Goal: Task Accomplishment & Management: Manage account settings

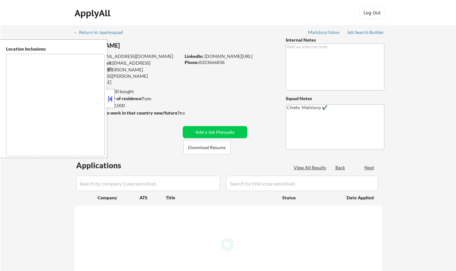
type textarea "Houston, TX Bellaire, TX West University Place, TX Southside Place, TX Hunters …"
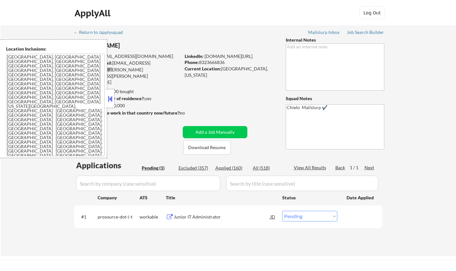
click at [111, 96] on button at bounding box center [110, 99] width 7 height 10
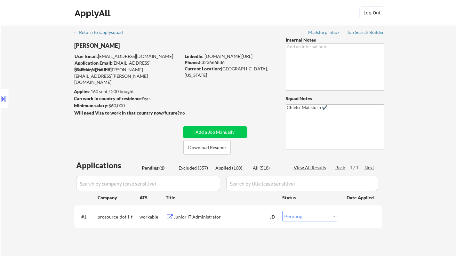
click at [196, 217] on div "Junior IT Administrator" at bounding box center [222, 217] width 97 height 6
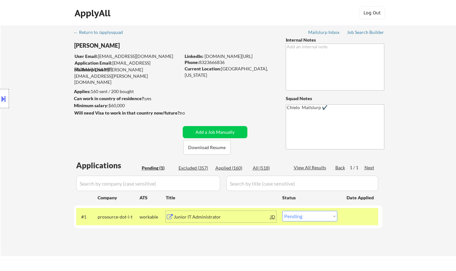
drag, startPoint x: 303, startPoint y: 218, endPoint x: 306, endPoint y: 221, distance: 3.9
click at [303, 219] on select "Choose an option... Pending Applied Excluded (Questions) Excluded (Expired) Exc…" at bounding box center [309, 216] width 55 height 11
select select ""excluded__salary_""
click at [282, 211] on select "Choose an option... Pending Applied Excluded (Questions) Excluded (Expired) Exc…" at bounding box center [309, 216] width 55 height 11
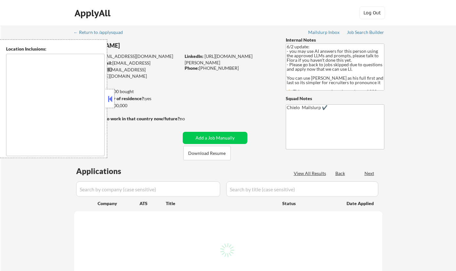
type textarea "Toronto, Ontario Mississauga, Ontario Brampton, Ontario Markham, Ontario Vaugha…"
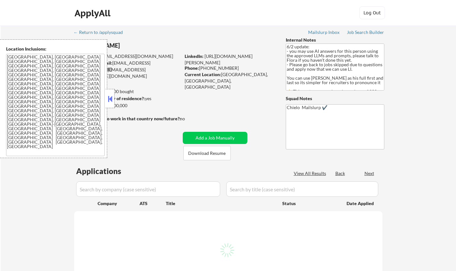
select select ""pending""
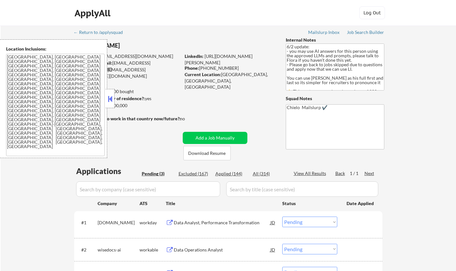
click at [113, 97] on button at bounding box center [110, 99] width 7 height 10
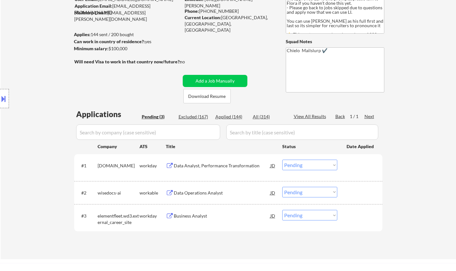
scroll to position [32, 0]
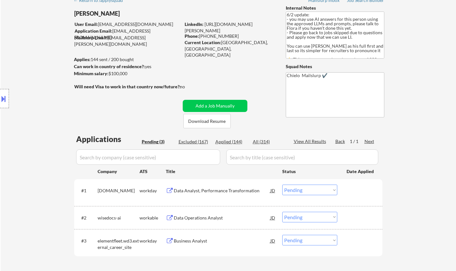
click at [203, 220] on div "Data Operations Analyst" at bounding box center [222, 218] width 97 height 6
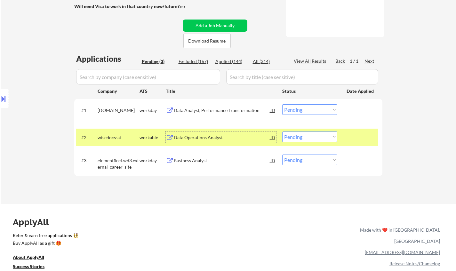
scroll to position [192, 0]
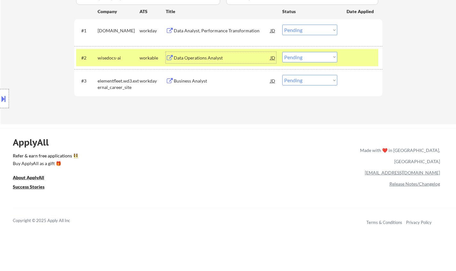
click at [309, 57] on select "Choose an option... Pending Applied Excluded (Questions) Excluded (Expired) Exc…" at bounding box center [309, 57] width 55 height 11
click at [282, 52] on select "Choose an option... Pending Applied Excluded (Questions) Excluded (Expired) Exc…" at bounding box center [309, 57] width 55 height 11
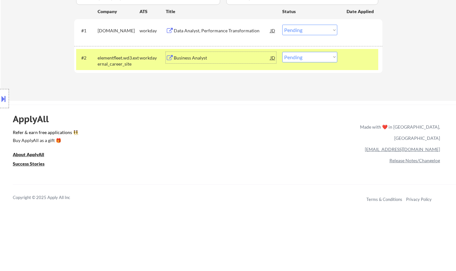
click at [192, 60] on div "Business Analyst" at bounding box center [222, 58] width 97 height 6
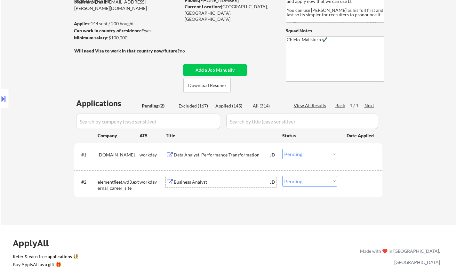
scroll to position [32, 0]
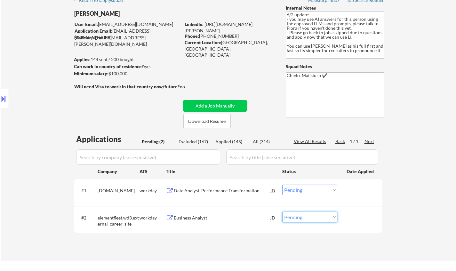
drag, startPoint x: 309, startPoint y: 218, endPoint x: 315, endPoint y: 218, distance: 5.4
click at [309, 218] on select "Choose an option... Pending Applied Excluded (Questions) Excluded (Expired) Exc…" at bounding box center [309, 217] width 55 height 11
select select ""excluded__other_""
click at [282, 212] on select "Choose an option... Pending Applied Excluded (Questions) Excluded (Expired) Exc…" at bounding box center [309, 217] width 55 height 11
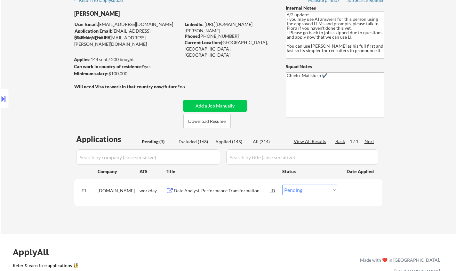
click at [206, 191] on div "Data Analyst, Performance Transformation" at bounding box center [222, 191] width 97 height 6
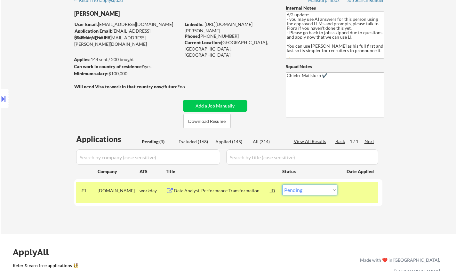
click at [320, 190] on select "Choose an option... Pending Applied Excluded (Questions) Excluded (Expired) Exc…" at bounding box center [309, 190] width 55 height 11
select select ""applied""
click at [282, 185] on select "Choose an option... Pending Applied Excluded (Questions) Excluded (Expired) Exc…" at bounding box center [309, 190] width 55 height 11
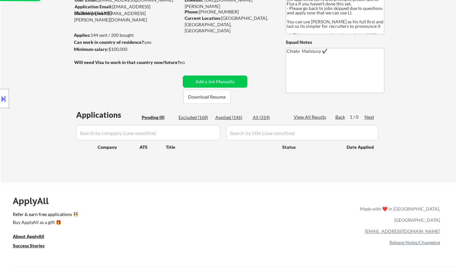
scroll to position [64, 0]
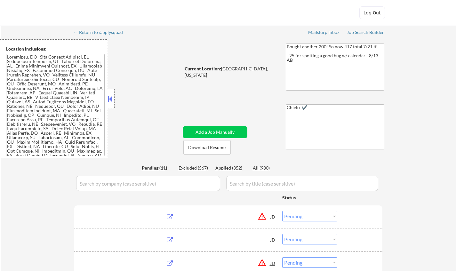
select select ""pending""
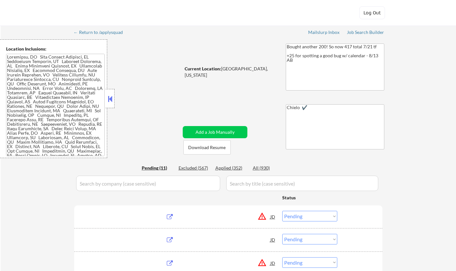
select select ""pending""
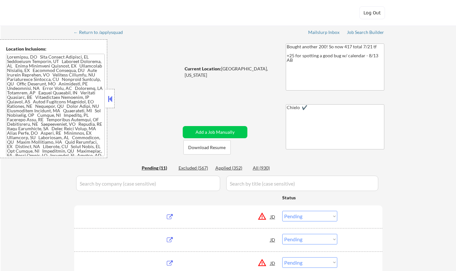
select select ""pending""
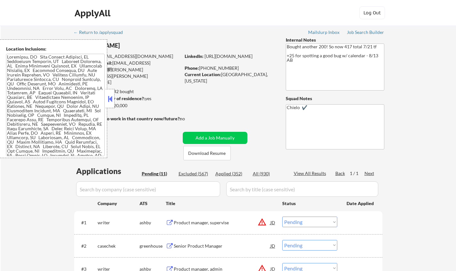
click at [110, 94] on button at bounding box center [110, 99] width 7 height 10
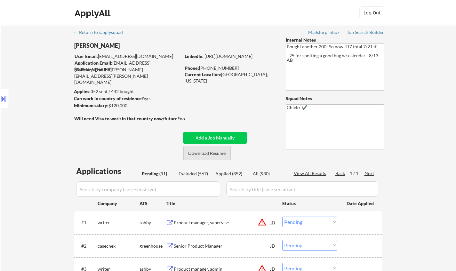
click at [218, 152] on button "Download Resume" at bounding box center [206, 153] width 47 height 14
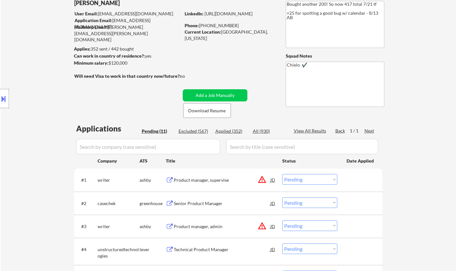
scroll to position [64, 0]
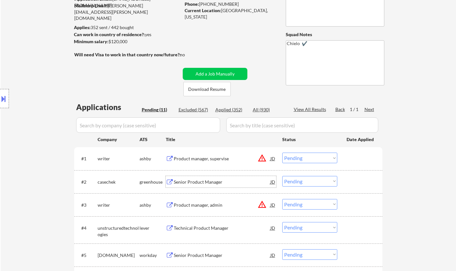
click at [203, 183] on div "Senior Product Manager" at bounding box center [222, 182] width 97 height 6
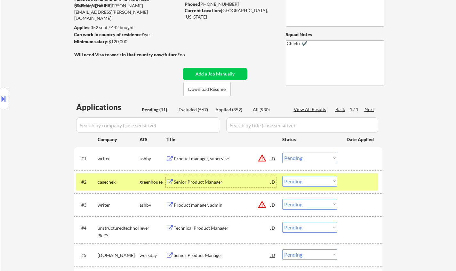
scroll to position [128, 0]
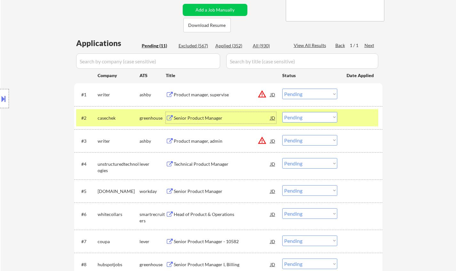
click at [303, 114] on select "Choose an option... Pending Applied Excluded (Questions) Excluded (Expired) Exc…" at bounding box center [309, 117] width 55 height 11
click at [282, 112] on select "Choose an option... Pending Applied Excluded (Questions) Excluded (Expired) Exc…" at bounding box center [309, 117] width 55 height 11
select select ""pending""
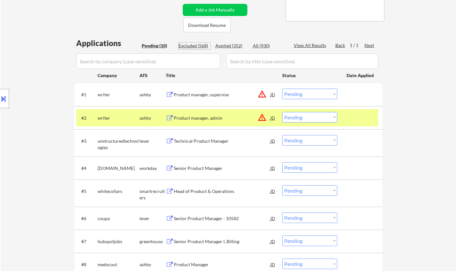
click at [194, 45] on div "Excluded (568)" at bounding box center [195, 46] width 32 height 6
select select ""excluded__other_""
select select ""excluded__expired_""
select select ""excluded__salary_""
select select ""excluded""
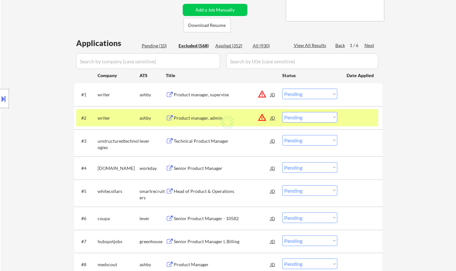
select select ""excluded__location_""
select select ""excluded""
select select ""excluded__location_""
select select ""excluded""
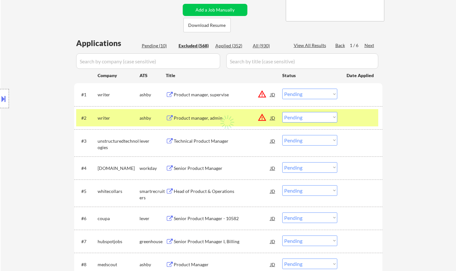
select select ""excluded__expired_""
select select ""excluded__location_""
select select ""excluded__other_""
select select ""excluded""
select select ""excluded__other_""
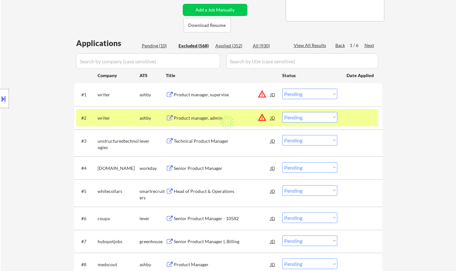
select select ""excluded""
select select ""excluded__other_""
select select ""excluded__location_""
select select ""excluded__expired_""
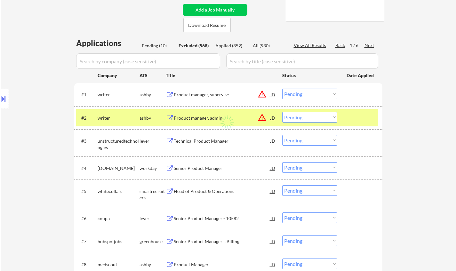
select select ""excluded__expired_""
select select ""excluded""
select select ""excluded__location_""
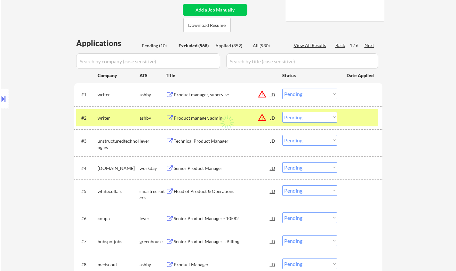
select select ""excluded__location_""
select select ""excluded__expired_""
select select ""excluded""
select select ""excluded__bad_match_""
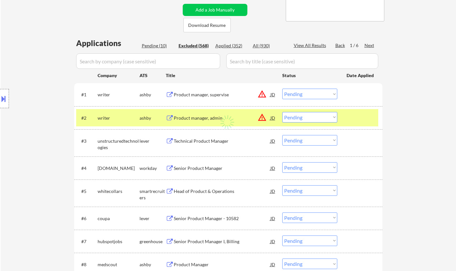
select select ""excluded__other_""
select select ""excluded__location_""
select select ""excluded__salary_""
select select ""excluded__expired_""
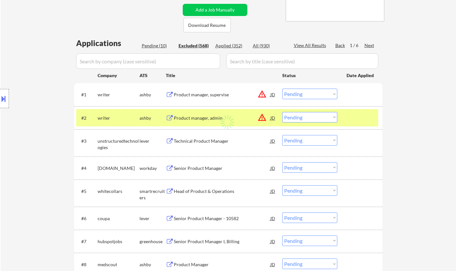
select select ""excluded__location_""
select select ""excluded__expired_""
select select ""excluded__location_""
select select ""excluded__salary_""
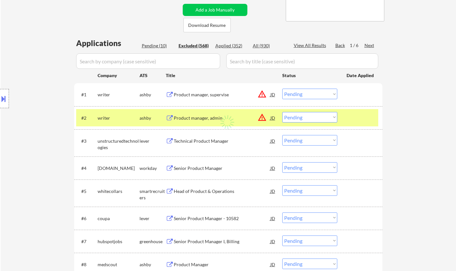
select select ""excluded__other_""
select select ""excluded__expired_""
select select ""excluded""
select select ""excluded__salary_""
select select ""excluded__bad_match_""
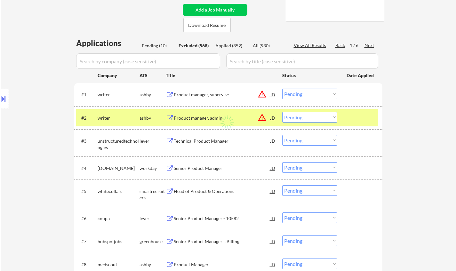
select select ""excluded__expired_""
select select ""excluded__bad_match_""
select select ""excluded""
select select ""excluded__bad_match_""
select select ""excluded__expired_""
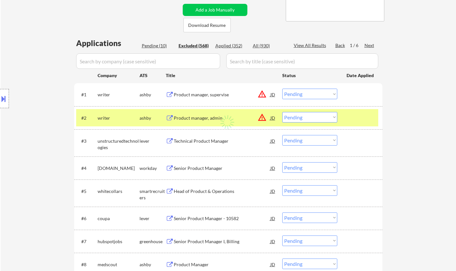
select select ""excluded__salary_""
select select ""excluded__other_""
select select ""excluded""
select select ""excluded__expired_""
select select ""excluded__location_""
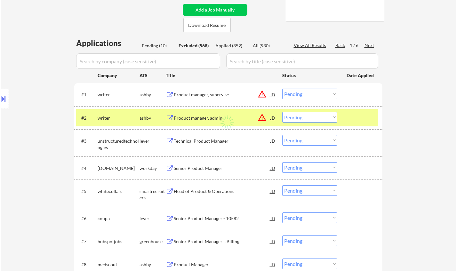
select select ""excluded""
select select ""excluded__bad_match_""
select select ""excluded__location_""
select select ""excluded""
select select ""excluded__expired_""
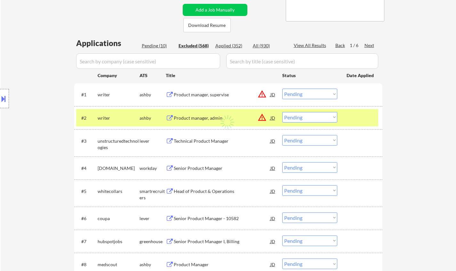
select select ""excluded__expired_""
select select ""excluded__salary_""
select select ""excluded""
select select ""excluded__expired_""
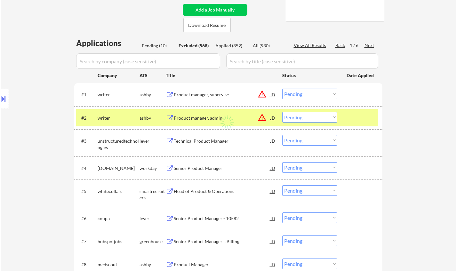
select select ""excluded__expired_""
select select ""excluded__location_""
select select ""excluded__expired_""
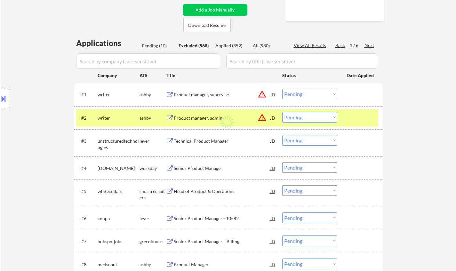
select select ""excluded__other_""
select select ""excluded""
select select ""excluded__expired_""
select select ""excluded__location_""
select select ""excluded__salary_""
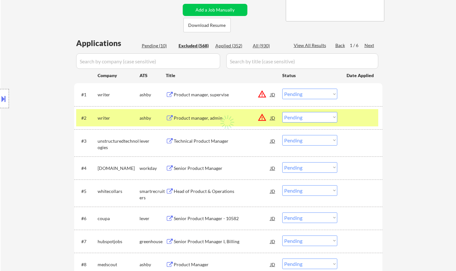
select select ""excluded__expired_""
select select ""excluded__location_""
select select ""excluded""
select select ""excluded__other_""
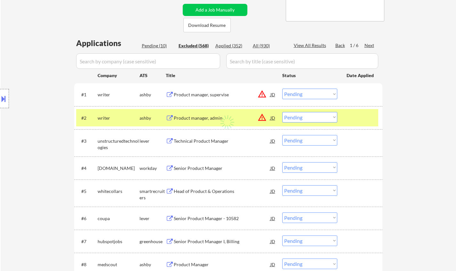
select select ""excluded__other_""
select select ""excluded__location_""
select select ""excluded__expired_""
select select ""excluded__location_""
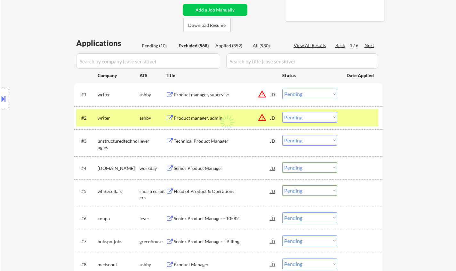
select select ""excluded__location_""
select select ""excluded__expired_""
select select ""excluded""
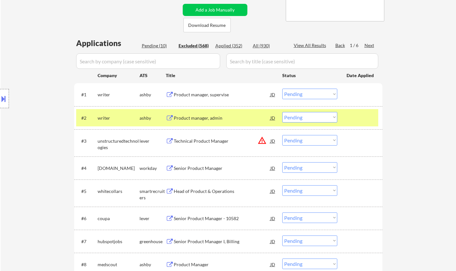
select select ""excluded__other_""
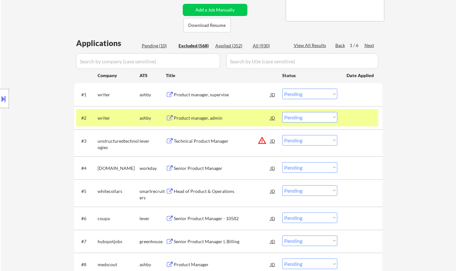
select select ""excluded__other_""
select select ""excluded__expired_""
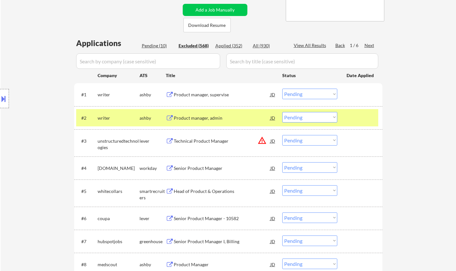
select select ""excluded__expired_""
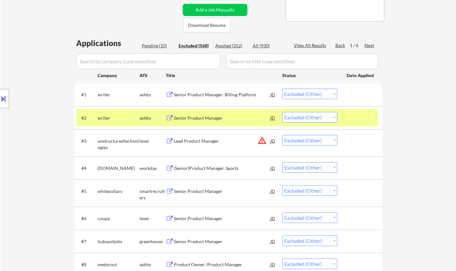
click at [313, 44] on div "View All Results" at bounding box center [311, 45] width 34 height 6
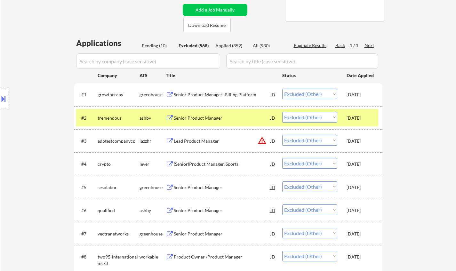
select select ""excluded__expired_""
select select ""excluded""
select select ""excluded__location_""
select select ""excluded__expired_""
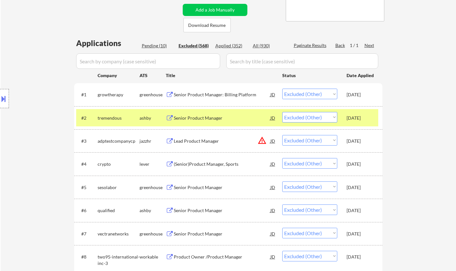
select select ""excluded__expired_""
select select ""excluded""
select select ""excluded__location_""
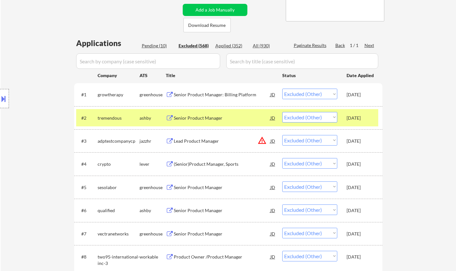
select select ""excluded__expired_""
select select ""excluded__location_""
select select ""excluded__salary_""
select select ""excluded__expired_""
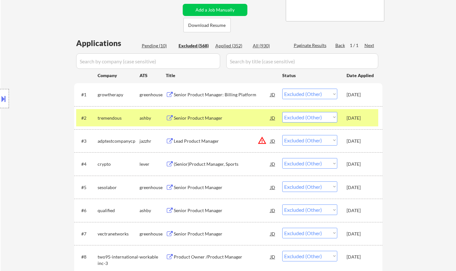
select select ""excluded__expired_""
select select ""excluded__location_""
select select ""excluded__expired_""
select select ""excluded__location_""
select select ""excluded__expired_""
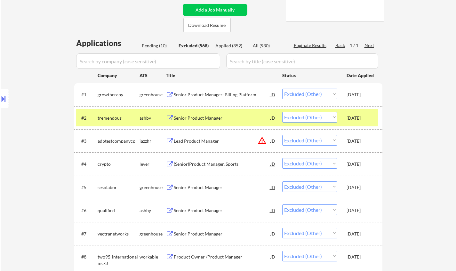
select select ""excluded__bad_match_""
select select ""excluded__location_""
select select ""excluded__salary_""
select select ""excluded__expired_""
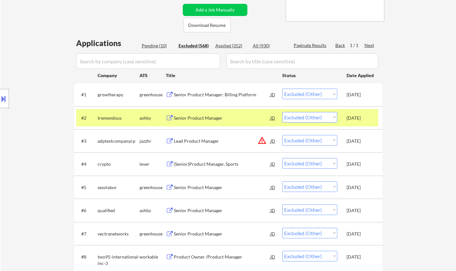
select select ""excluded__salary_""
select select ""excluded""
select select ""excluded__location_""
select select ""excluded__blocklist_""
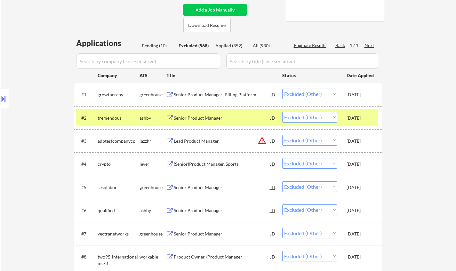
select select ""excluded__location_""
select select ""excluded__expired_""
select select ""excluded__other_""
select select ""excluded__location_""
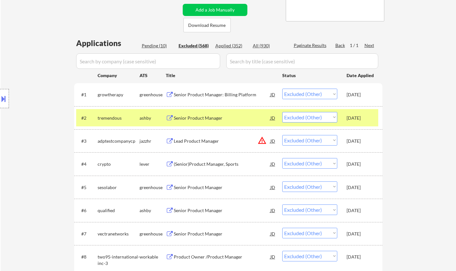
select select ""excluded__expired_""
select select ""excluded""
select select ""excluded__location_""
select select ""excluded__expired_""
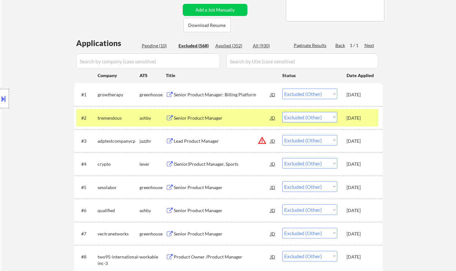
select select ""excluded__expired_""
select select ""excluded""
select select ""excluded__other_""
select select ""excluded""
select select ""excluded__salary_""
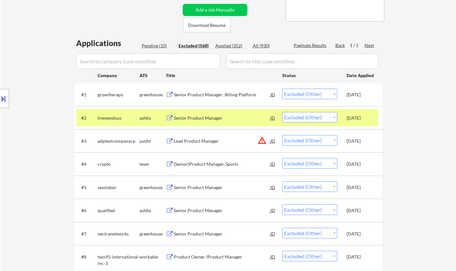
select select ""excluded__location_""
select select ""excluded__bad_match_""
select select ""excluded__expired_""
select select ""excluded""
select select ""excluded__bad_match_""
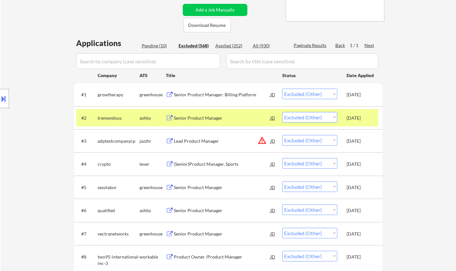
select select ""excluded__expired_""
select select ""excluded__salary_""
select select ""excluded""
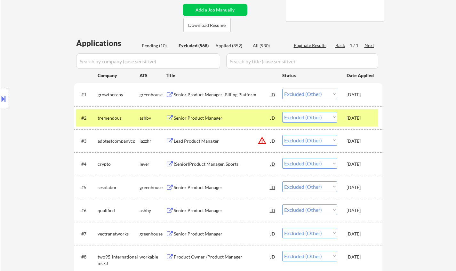
select select ""excluded__expired_""
select select ""excluded__bad_match_""
select select ""excluded__location_""
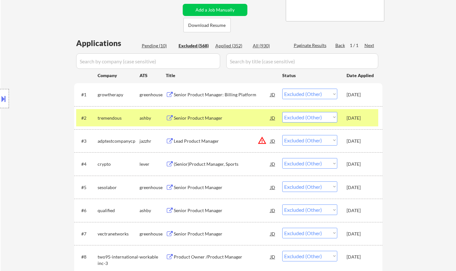
select select ""excluded__salary_""
select select ""excluded__expired_""
select select ""excluded__bad_match_""
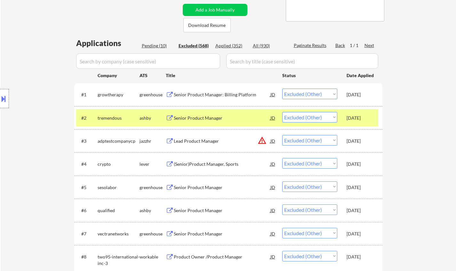
select select ""excluded""
select select ""excluded__location_""
select select ""excluded__expired_""
select select ""excluded__salary_""
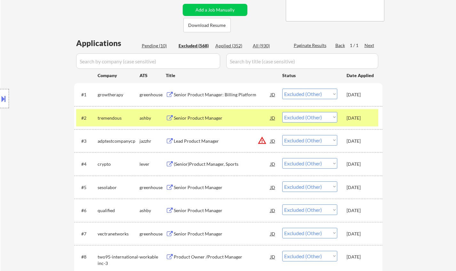
select select ""excluded""
select select ""excluded__expired_""
select select ""excluded__salary_""
select select ""excluded__location_""
select select ""excluded__bad_match_""
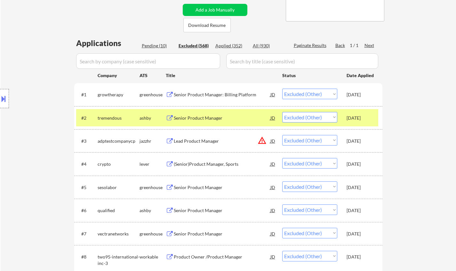
select select ""excluded__other_""
select select ""excluded""
select select ""excluded__location_""
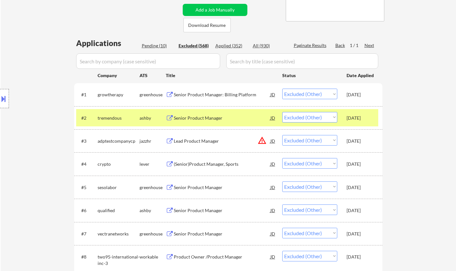
select select ""excluded__location_""
select select ""excluded""
select select ""excluded__location_""
select select ""excluded__expired_""
select select ""excluded__location_""
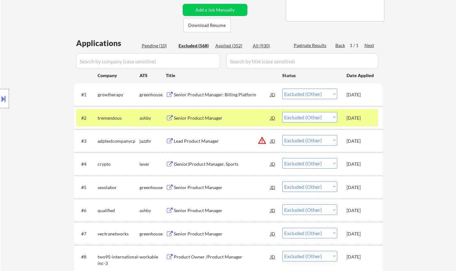
select select ""excluded""
select select ""excluded__bad_match_""
select select ""excluded__other_""
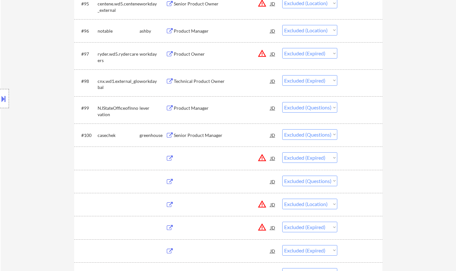
click at [196, 137] on div "Senior Product Manager" at bounding box center [222, 135] width 97 height 6
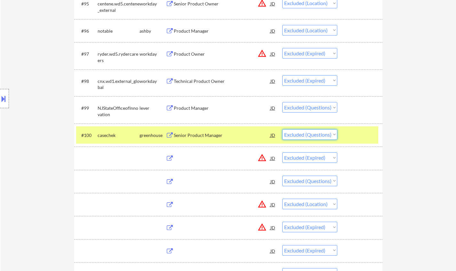
click at [311, 133] on select "Choose an option... Pending Applied Excluded (Questions) Excluded (Expired) Exc…" at bounding box center [309, 134] width 55 height 11
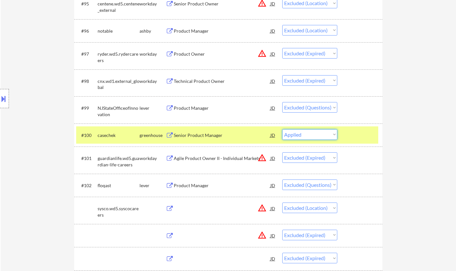
click at [282, 129] on select "Choose an option... Pending Applied Excluded (Questions) Excluded (Expired) Exc…" at bounding box center [309, 134] width 55 height 11
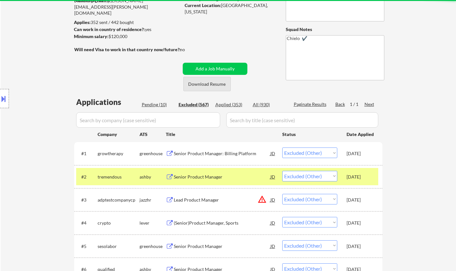
scroll to position [0, 0]
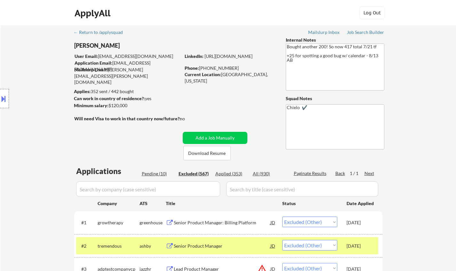
click at [160, 173] on div "Pending (10)" at bounding box center [158, 174] width 32 height 6
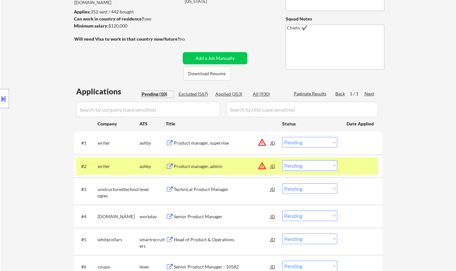
scroll to position [128, 0]
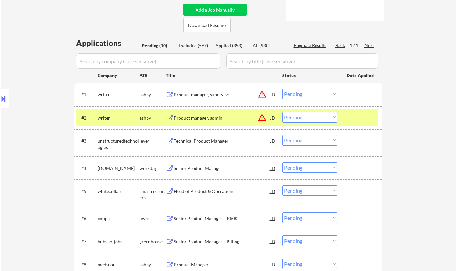
click at [0, 96] on button at bounding box center [3, 98] width 7 height 11
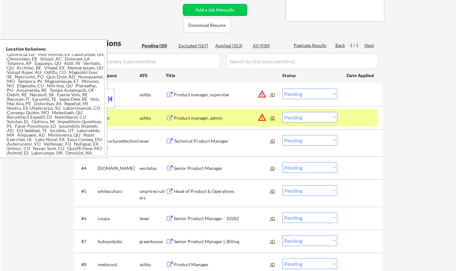
click at [274, 118] on div "JD" at bounding box center [273, 118] width 6 height 12
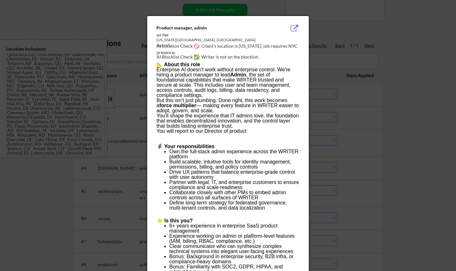
click at [403, 168] on div at bounding box center [228, 135] width 456 height 271
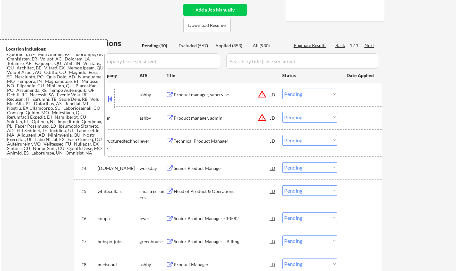
click at [106, 99] on div at bounding box center [110, 98] width 9 height 19
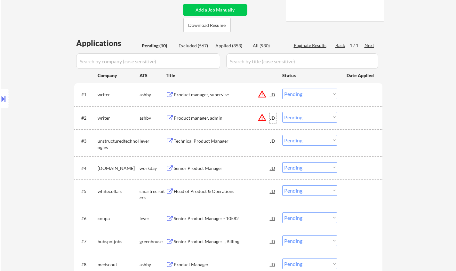
click at [273, 117] on div "JD" at bounding box center [273, 118] width 6 height 12
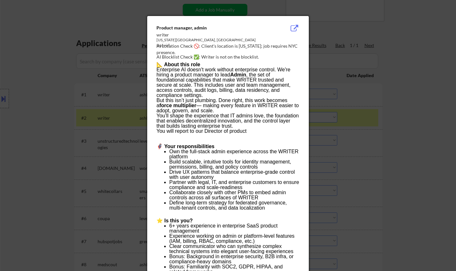
drag, startPoint x: 26, startPoint y: 98, endPoint x: 14, endPoint y: 100, distance: 11.7
click at [26, 98] on div at bounding box center [228, 135] width 456 height 271
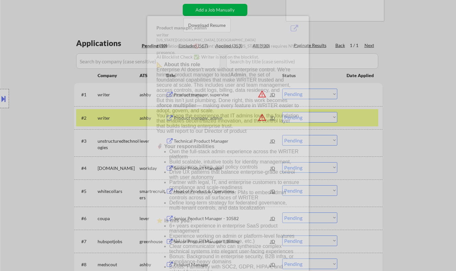
click at [0, 100] on body "← Return to /applysquad Mailslurp Inbox Job Search Builder Timothy Phillips Use…" at bounding box center [228, 7] width 456 height 271
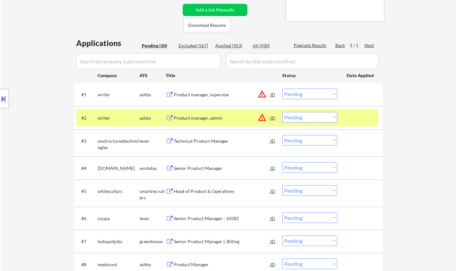
click at [5, 101] on button at bounding box center [3, 98] width 7 height 11
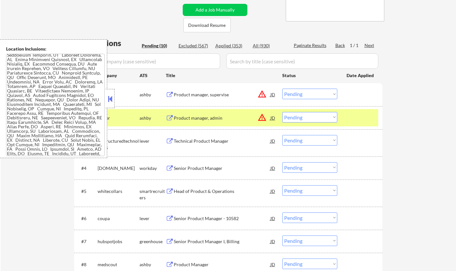
scroll to position [0, 0]
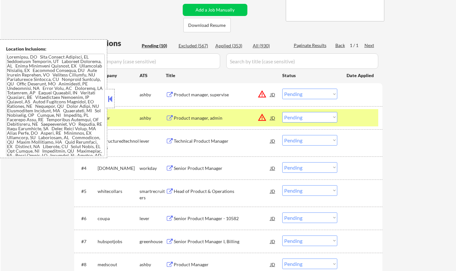
click at [108, 96] on button at bounding box center [110, 99] width 7 height 10
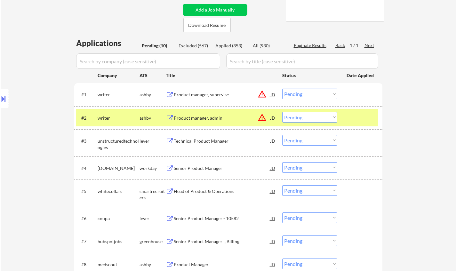
drag, startPoint x: 309, startPoint y: 117, endPoint x: 310, endPoint y: 121, distance: 3.6
click at [309, 117] on select "Choose an option... Pending Applied Excluded (Questions) Excluded (Expired) Exc…" at bounding box center [309, 117] width 55 height 11
click at [282, 112] on select "Choose an option... Pending Applied Excluded (Questions) Excluded (Expired) Exc…" at bounding box center [309, 117] width 55 height 11
click at [273, 95] on div "JD" at bounding box center [273, 95] width 6 height 12
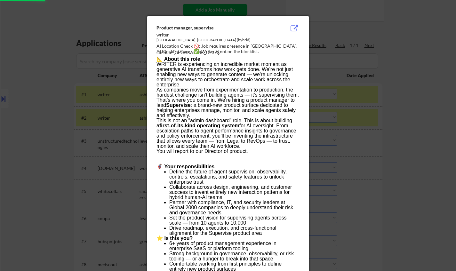
click at [364, 145] on div at bounding box center [228, 135] width 456 height 271
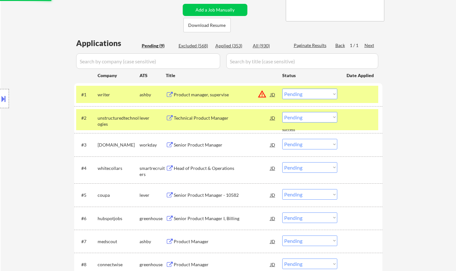
click at [309, 98] on select "Choose an option... Pending Applied Excluded (Questions) Excluded (Expired) Exc…" at bounding box center [309, 94] width 55 height 11
click at [282, 89] on select "Choose an option... Pending Applied Excluded (Questions) Excluded (Expired) Exc…" at bounding box center [309, 94] width 55 height 11
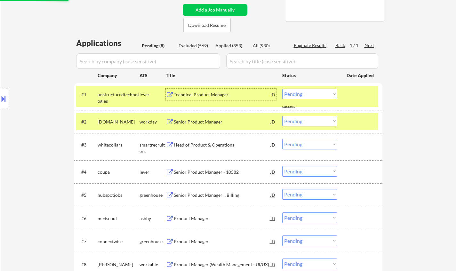
click at [188, 96] on div "Technical Product Manager" at bounding box center [222, 95] width 97 height 6
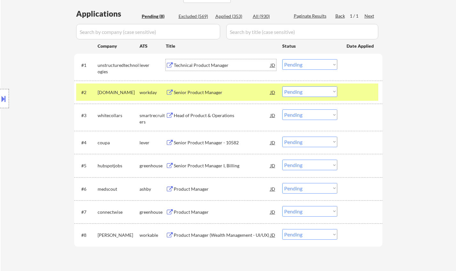
scroll to position [128, 0]
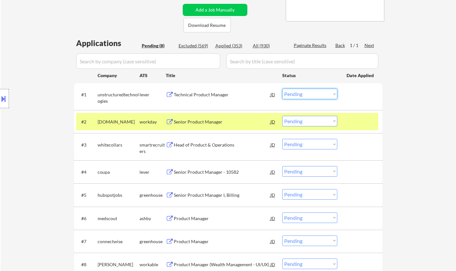
click at [319, 92] on select "Choose an option... Pending Applied Excluded (Questions) Excluded (Expired) Exc…" at bounding box center [309, 94] width 55 height 11
click at [282, 89] on select "Choose an option... Pending Applied Excluded (Questions) Excluded (Expired) Exc…" at bounding box center [309, 94] width 55 height 11
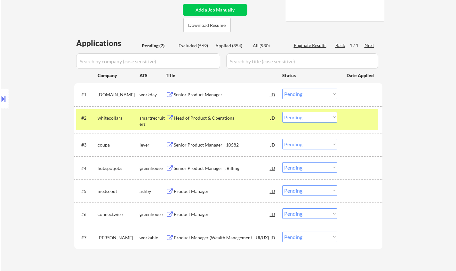
click at [205, 117] on div "Head of Product & Operations" at bounding box center [222, 118] width 97 height 6
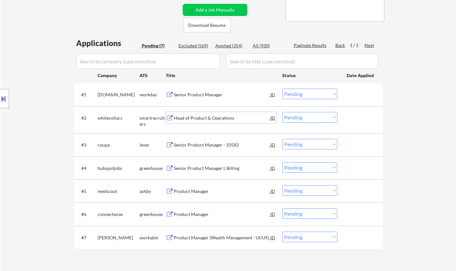
drag, startPoint x: 315, startPoint y: 118, endPoint x: 315, endPoint y: 121, distance: 3.6
click at [315, 118] on select "Choose an option... Pending Applied Excluded (Questions) Excluded (Expired) Exc…" at bounding box center [309, 117] width 55 height 11
click at [282, 112] on select "Choose an option... Pending Applied Excluded (Questions) Excluded (Expired) Exc…" at bounding box center [309, 117] width 55 height 11
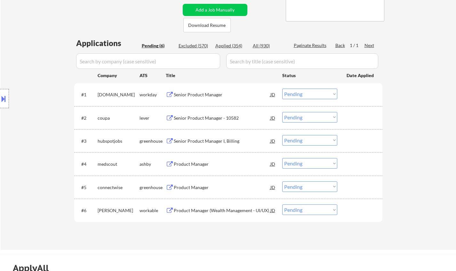
click at [210, 118] on div "Senior Product Manager - 10582" at bounding box center [222, 118] width 97 height 6
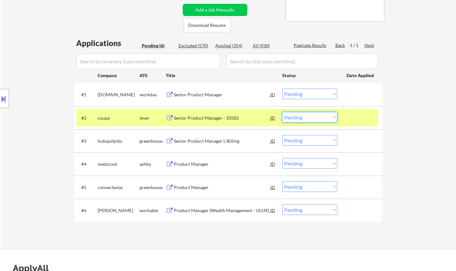
click at [295, 118] on select "Choose an option... Pending Applied Excluded (Questions) Excluded (Expired) Exc…" at bounding box center [309, 117] width 55 height 11
click at [282, 112] on select "Choose an option... Pending Applied Excluded (Questions) Excluded (Expired) Exc…" at bounding box center [309, 117] width 55 height 11
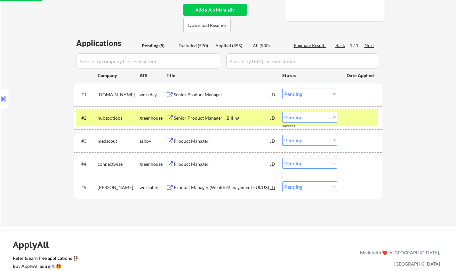
click at [203, 120] on div "Senior Product Manager I, Billing" at bounding box center [222, 118] width 97 height 6
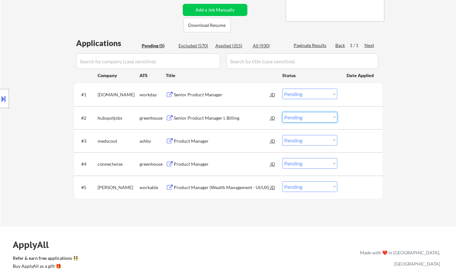
drag, startPoint x: 311, startPoint y: 116, endPoint x: 313, endPoint y: 120, distance: 5.2
click at [312, 116] on select "Choose an option... Pending Applied Excluded (Questions) Excluded (Expired) Exc…" at bounding box center [309, 117] width 55 height 11
click at [282, 112] on select "Choose an option... Pending Applied Excluded (Questions) Excluded (Expired) Exc…" at bounding box center [309, 117] width 55 height 11
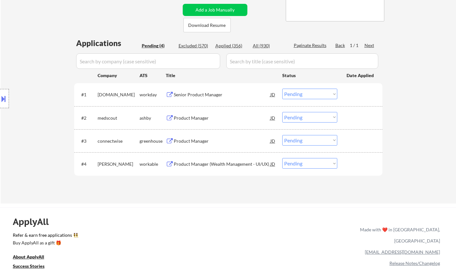
click at [196, 117] on div "Product Manager" at bounding box center [222, 118] width 97 height 6
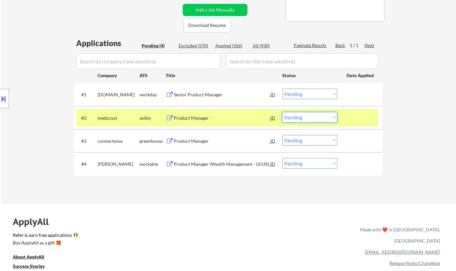
click at [309, 118] on select "Choose an option... Pending Applied Excluded (Questions) Excluded (Expired) Exc…" at bounding box center [309, 117] width 55 height 11
click at [282, 112] on select "Choose an option... Pending Applied Excluded (Questions) Excluded (Expired) Exc…" at bounding box center [309, 117] width 55 height 11
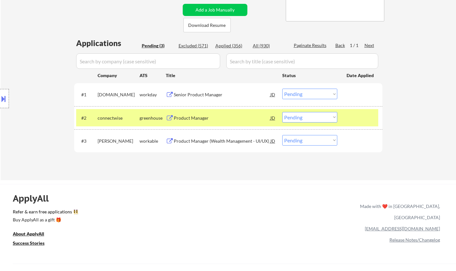
drag, startPoint x: 194, startPoint y: 117, endPoint x: 204, endPoint y: 135, distance: 20.6
click at [194, 117] on div "Product Manager" at bounding box center [222, 118] width 97 height 6
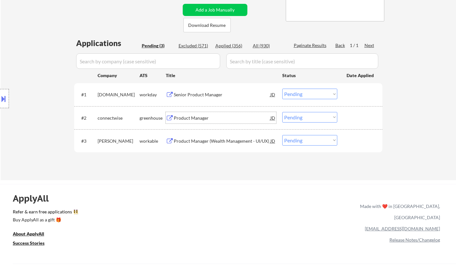
click at [314, 116] on select "Choose an option... Pending Applied Excluded (Questions) Excluded (Expired) Exc…" at bounding box center [309, 117] width 55 height 11
click at [282, 112] on select "Choose an option... Pending Applied Excluded (Questions) Excluded (Expired) Exc…" at bounding box center [309, 117] width 55 height 11
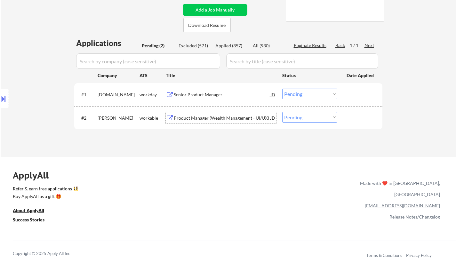
click at [210, 116] on div "Product Manager (Wealth Management - UI/UX)" at bounding box center [222, 118] width 97 height 6
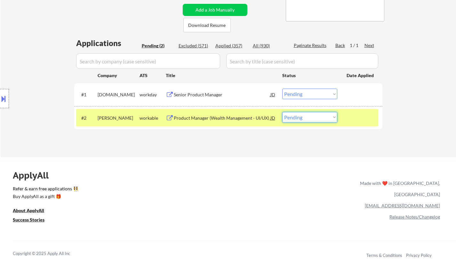
click at [314, 121] on select "Choose an option... Pending Applied Excluded (Questions) Excluded (Expired) Exc…" at bounding box center [309, 117] width 55 height 11
click at [282, 112] on select "Choose an option... Pending Applied Excluded (Questions) Excluded (Expired) Exc…" at bounding box center [309, 117] width 55 height 11
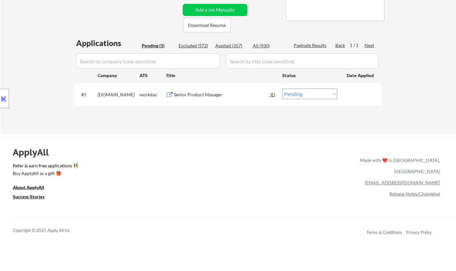
click at [198, 95] on div "Senior Product Manager" at bounding box center [222, 95] width 97 height 6
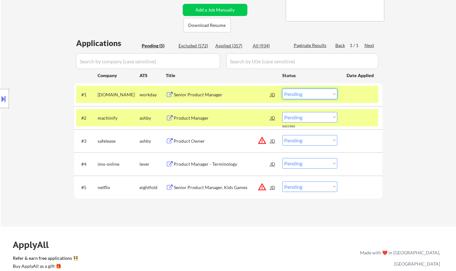
click at [311, 96] on select "Choose an option... Pending Applied Excluded (Questions) Excluded (Expired) Exc…" at bounding box center [309, 94] width 55 height 11
click at [282, 89] on select "Choose an option... Pending Applied Excluded (Questions) Excluded (Expired) Exc…" at bounding box center [309, 94] width 55 height 11
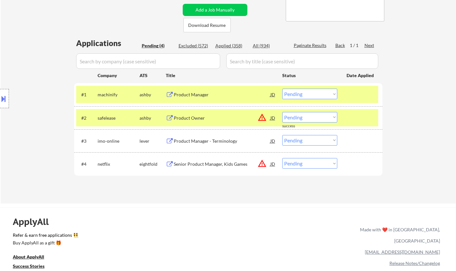
click at [183, 92] on div "Product Manager" at bounding box center [222, 95] width 97 height 6
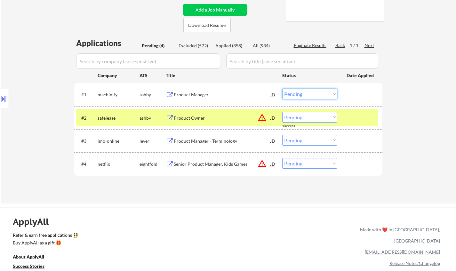
drag, startPoint x: 301, startPoint y: 90, endPoint x: 301, endPoint y: 99, distance: 9.0
click at [301, 90] on select "Choose an option... Pending Applied Excluded (Questions) Excluded (Expired) Exc…" at bounding box center [309, 94] width 55 height 11
click at [282, 89] on select "Choose an option... Pending Applied Excluded (Questions) Excluded (Expired) Exc…" at bounding box center [309, 94] width 55 height 11
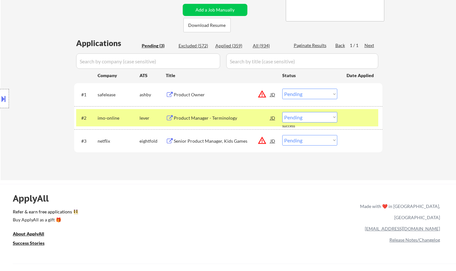
click at [270, 93] on div "JD" at bounding box center [273, 95] width 6 height 12
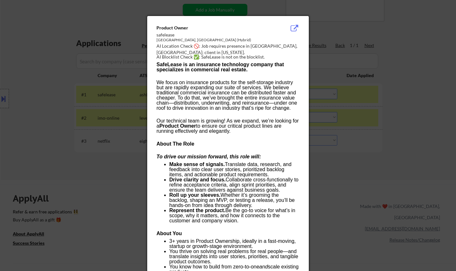
drag, startPoint x: 411, startPoint y: 130, endPoint x: 393, endPoint y: 125, distance: 18.5
click at [407, 129] on div at bounding box center [228, 135] width 456 height 271
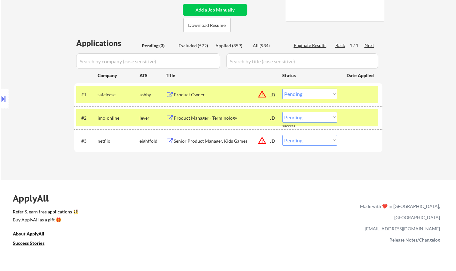
click at [315, 94] on select "Choose an option... Pending Applied Excluded (Questions) Excluded (Expired) Exc…" at bounding box center [309, 94] width 55 height 11
click at [282, 89] on select "Choose an option... Pending Applied Excluded (Questions) Excluded (Expired) Exc…" at bounding box center [309, 94] width 55 height 11
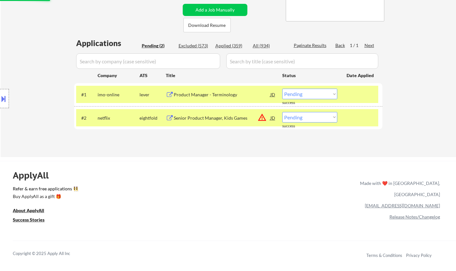
drag, startPoint x: 215, startPoint y: 92, endPoint x: 218, endPoint y: 102, distance: 9.6
click at [215, 93] on div "Product Manager - Terminology" at bounding box center [222, 95] width 97 height 6
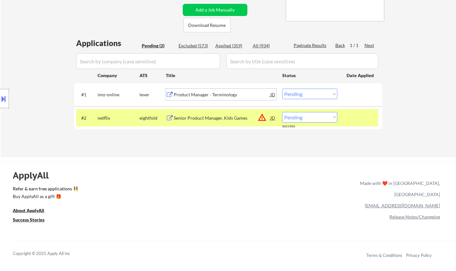
drag, startPoint x: 312, startPoint y: 94, endPoint x: 315, endPoint y: 97, distance: 5.0
click at [312, 94] on select "Choose an option... Pending Applied Excluded (Questions) Excluded (Expired) Exc…" at bounding box center [309, 94] width 55 height 11
click at [282, 89] on select "Choose an option... Pending Applied Excluded (Questions) Excluded (Expired) Exc…" at bounding box center [309, 94] width 55 height 11
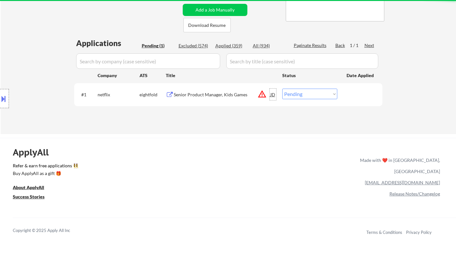
click at [272, 92] on div "JD" at bounding box center [273, 95] width 6 height 12
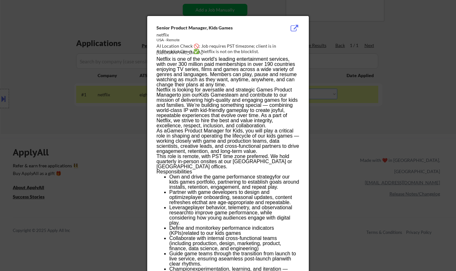
click at [368, 167] on div at bounding box center [228, 135] width 456 height 271
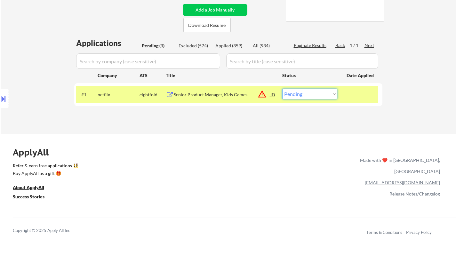
click at [304, 98] on select "Choose an option... Pending Applied Excluded (Questions) Excluded (Expired) Exc…" at bounding box center [309, 94] width 55 height 11
click at [282, 89] on select "Choose an option... Pending Applied Excluded (Questions) Excluded (Expired) Exc…" at bounding box center [309, 94] width 55 height 11
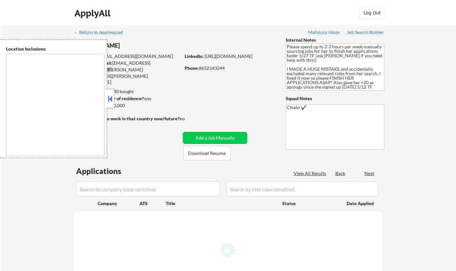
type textarea "Knoxville, TN Farragut, TN Maryville, TN Alcoa, TN Oak Ridge, TN Lenoir City, T…"
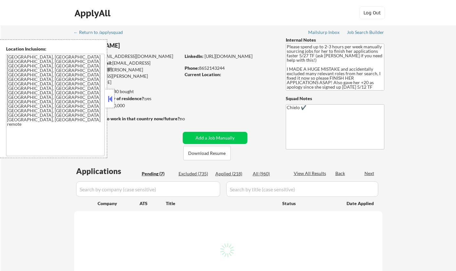
select select ""pending""
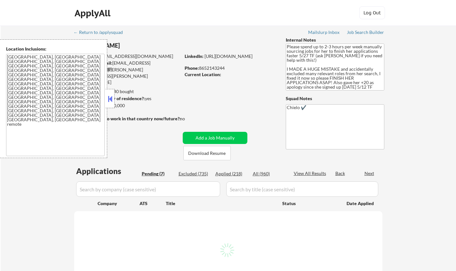
select select ""pending""
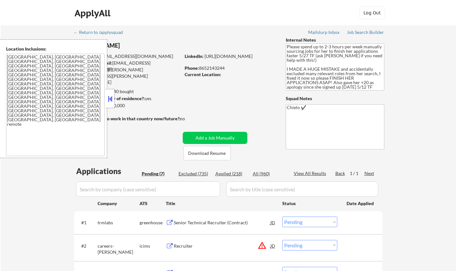
click at [105, 100] on div "Location Inclusions: Knoxville, TN Farragut, TN Maryville, TN Alcoa, TN Oak Rid…" at bounding box center [53, 98] width 107 height 119
click at [110, 100] on button at bounding box center [110, 99] width 7 height 10
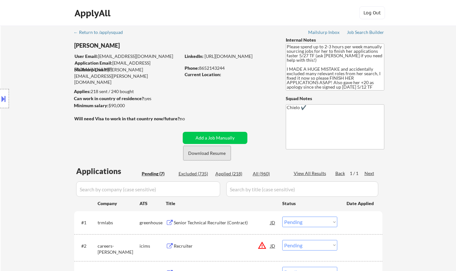
click at [200, 155] on button "Download Resume" at bounding box center [206, 153] width 47 height 14
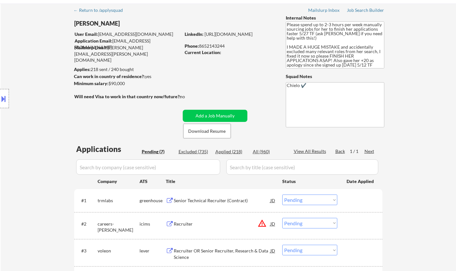
scroll to position [64, 0]
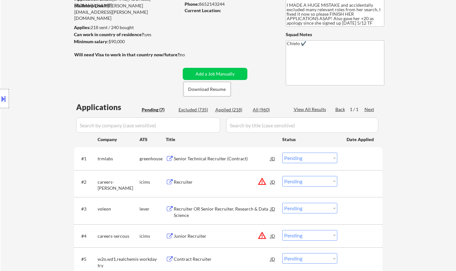
click at [202, 153] on div "Senior Technical Recruiter (Contract)" at bounding box center [222, 159] width 97 height 12
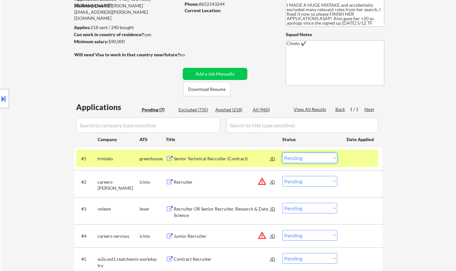
drag, startPoint x: 297, startPoint y: 156, endPoint x: 315, endPoint y: 162, distance: 18.6
click at [297, 156] on select "Choose an option... Pending Applied Excluded (Questions) Excluded (Expired) Exc…" at bounding box center [309, 158] width 55 height 11
click at [282, 153] on select "Choose an option... Pending Applied Excluded (Questions) Excluded (Expired) Exc…" at bounding box center [309, 158] width 55 height 11
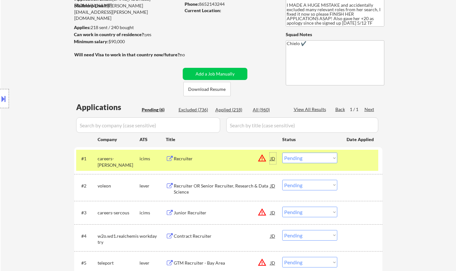
click at [275, 161] on div "JD" at bounding box center [273, 159] width 6 height 12
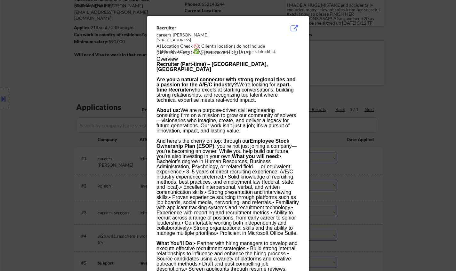
drag, startPoint x: 438, startPoint y: 177, endPoint x: 426, endPoint y: 177, distance: 12.8
click at [434, 177] on div at bounding box center [228, 135] width 456 height 271
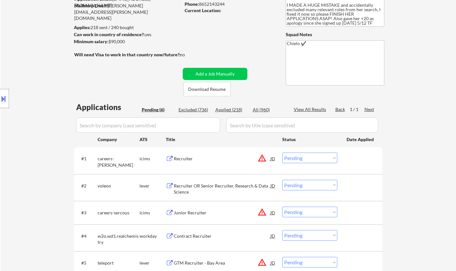
click at [329, 156] on select "Choose an option... Pending Applied Excluded (Questions) Excluded (Expired) Exc…" at bounding box center [309, 158] width 55 height 11
click at [282, 153] on select "Choose an option... Pending Applied Excluded (Questions) Excluded (Expired) Exc…" at bounding box center [309, 158] width 55 height 11
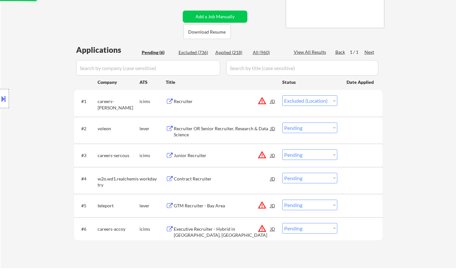
scroll to position [128, 0]
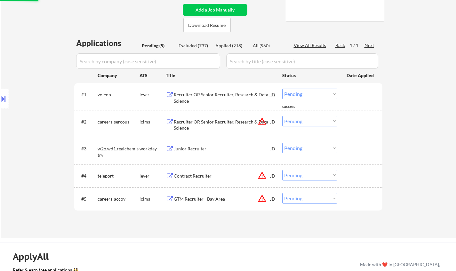
click at [211, 124] on div "Recruiter OR Senior Recruiter, Research & Data Science" at bounding box center [222, 125] width 97 height 12
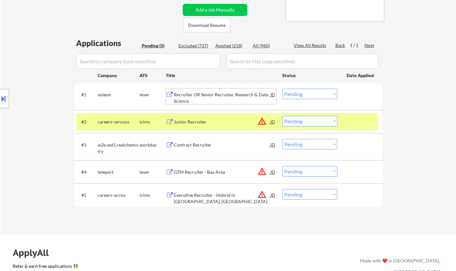
click at [214, 95] on div "Recruiter OR Senior Recruiter, Research & Data Science" at bounding box center [222, 98] width 97 height 12
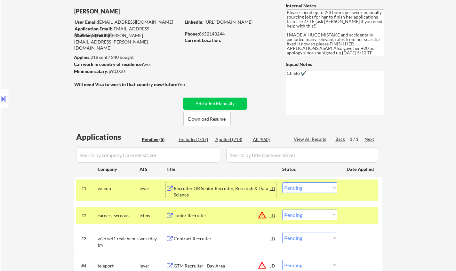
scroll to position [32, 0]
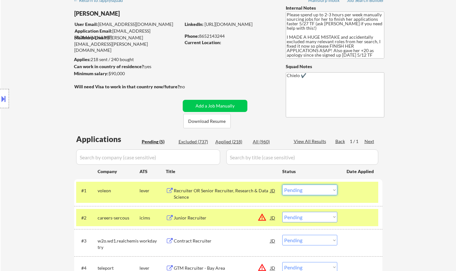
click at [297, 190] on select "Choose an option... Pending Applied Excluded (Questions) Excluded (Expired) Exc…" at bounding box center [309, 190] width 55 height 11
select select ""applied""
click at [282, 185] on select "Choose an option... Pending Applied Excluded (Questions) Excluded (Expired) Exc…" at bounding box center [309, 190] width 55 height 11
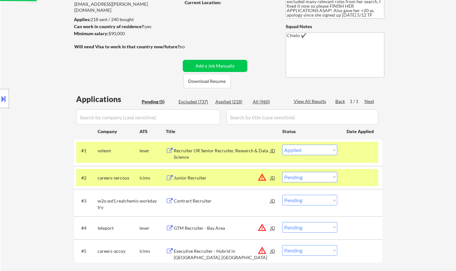
scroll to position [128, 0]
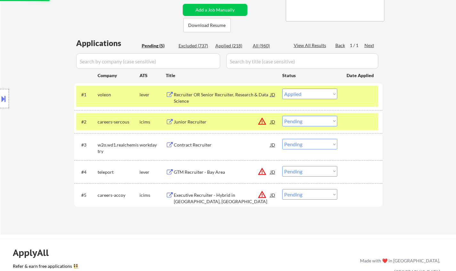
click at [4, 97] on button at bounding box center [3, 98] width 7 height 11
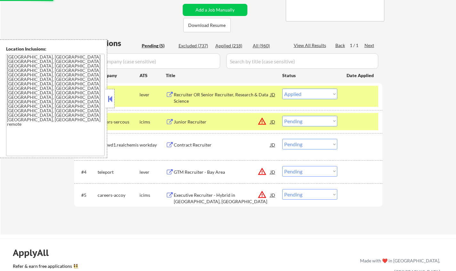
click at [108, 102] on button at bounding box center [110, 99] width 7 height 10
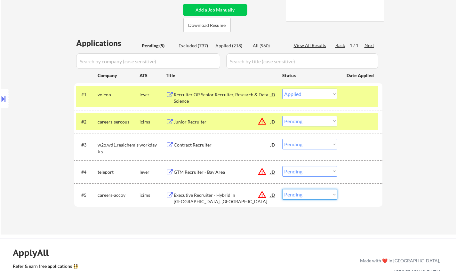
click at [312, 195] on select "Choose an option... Pending Applied Excluded (Questions) Excluded (Expired) Exc…" at bounding box center [309, 194] width 55 height 11
select select ""excluded__location_""
click at [282, 189] on select "Choose an option... Pending Applied Excluded (Questions) Excluded (Expired) Exc…" at bounding box center [309, 194] width 55 height 11
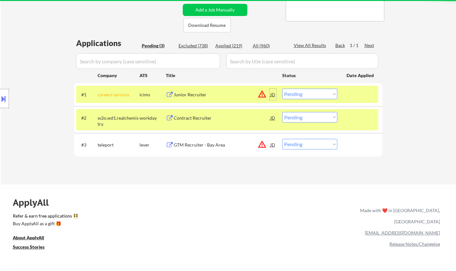
click at [270, 93] on div "JD" at bounding box center [273, 95] width 6 height 12
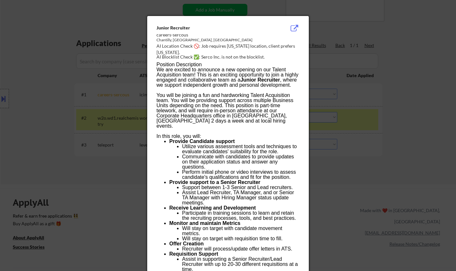
click at [324, 124] on div at bounding box center [228, 135] width 456 height 271
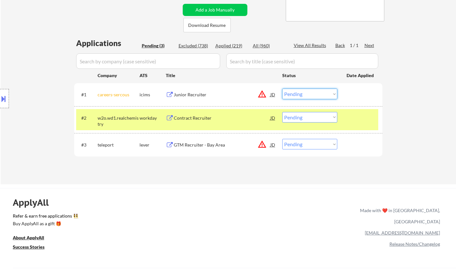
click at [311, 94] on select "Choose an option... Pending Applied Excluded (Questions) Excluded (Expired) Exc…" at bounding box center [309, 94] width 55 height 11
click at [282, 89] on select "Choose an option... Pending Applied Excluded (Questions) Excluded (Expired) Exc…" at bounding box center [309, 94] width 55 height 11
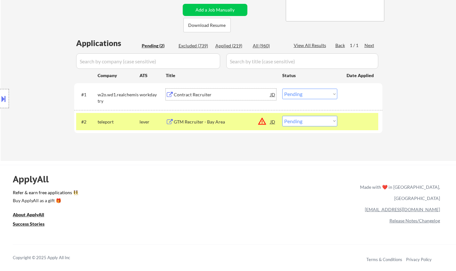
click at [191, 91] on div "Contract Recruiter" at bounding box center [222, 95] width 97 height 12
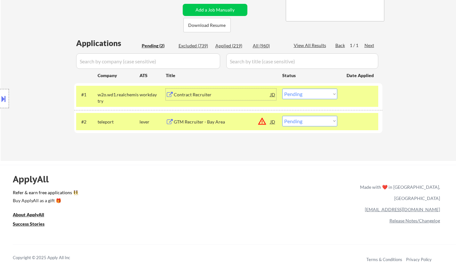
click at [225, 43] on div "Applied (219)" at bounding box center [231, 46] width 32 height 6
select select ""applied""
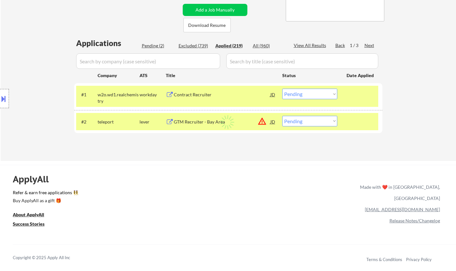
select select ""applied""
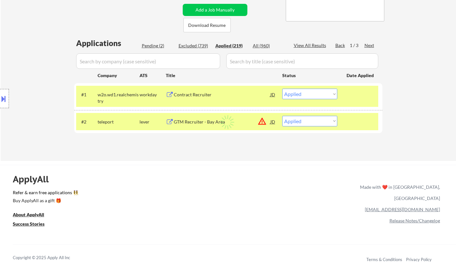
select select ""applied""
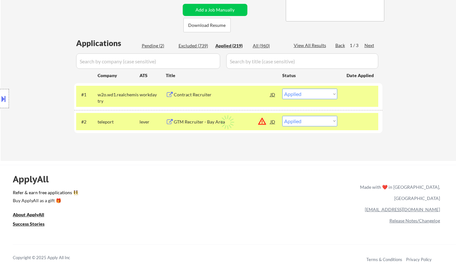
select select ""applied""
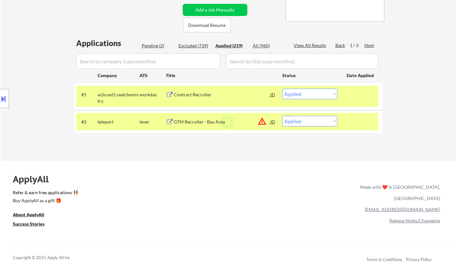
select select ""applied""
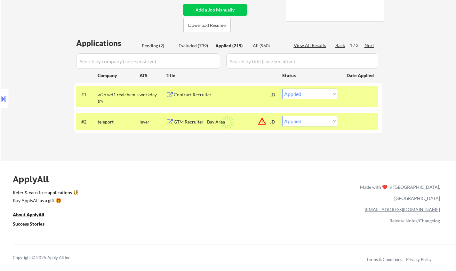
select select ""applied""
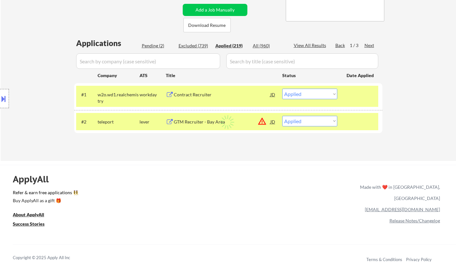
select select ""applied""
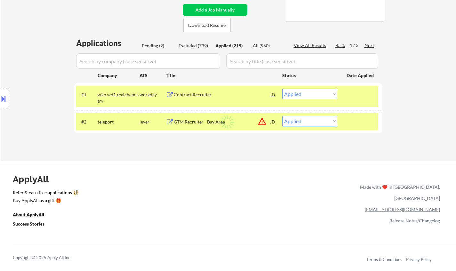
select select ""applied""
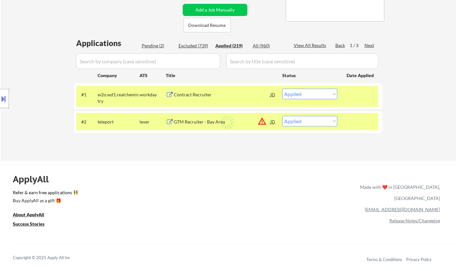
select select ""applied""
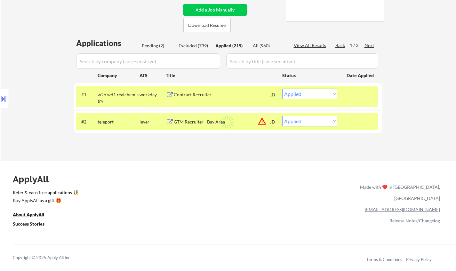
select select ""applied""
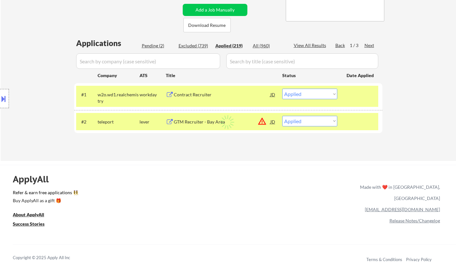
select select ""applied""
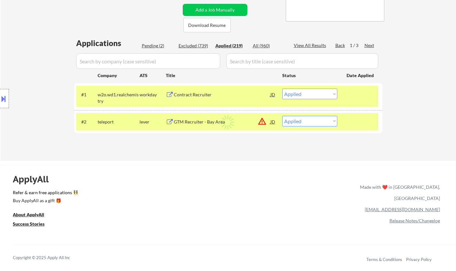
select select ""applied""
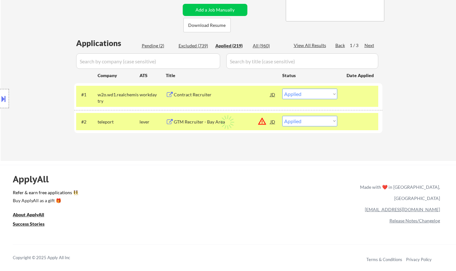
select select ""applied""
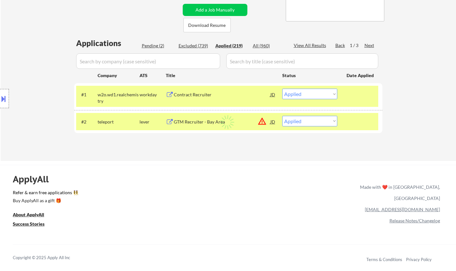
select select ""applied""
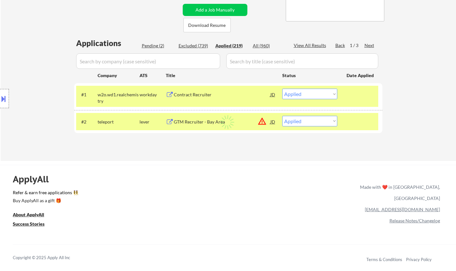
select select ""applied""
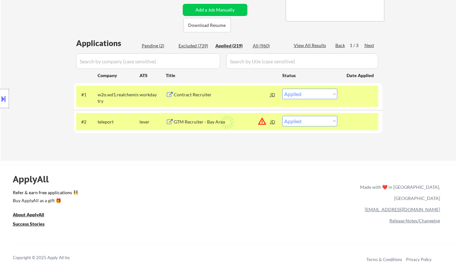
select select ""applied""
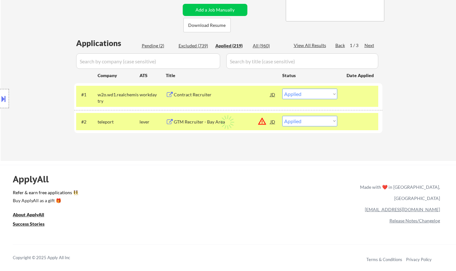
select select ""applied""
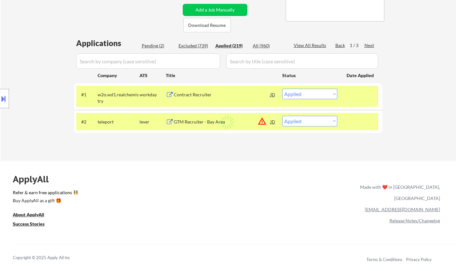
select select ""applied""
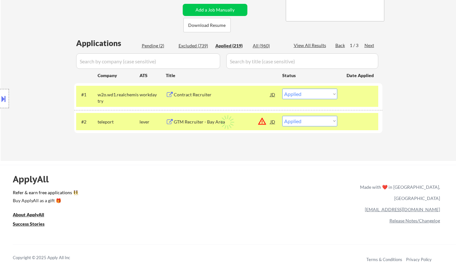
select select ""applied""
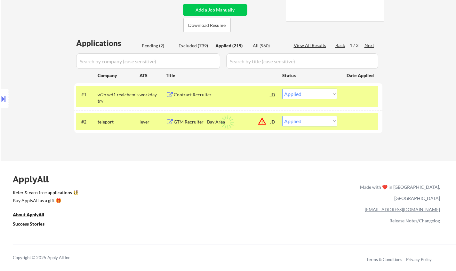
select select ""applied""
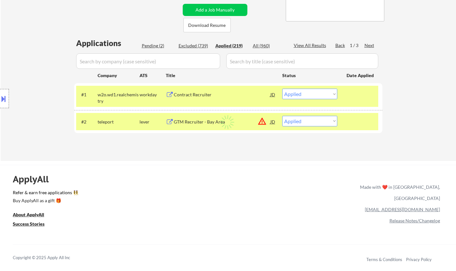
select select ""applied""
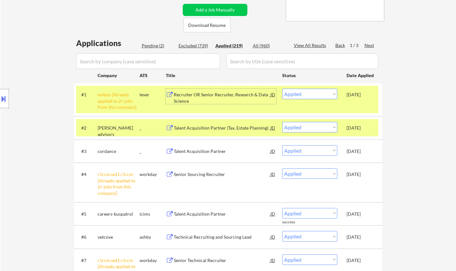
click at [201, 92] on div "Recruiter OR Senior Recruiter, Research & Data Science" at bounding box center [222, 98] width 97 height 12
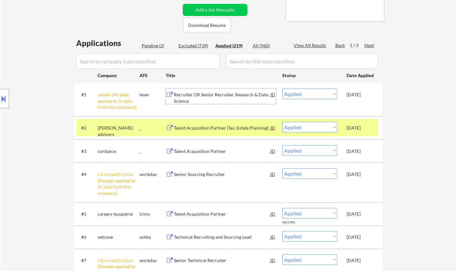
click at [150, 45] on div "Pending (2)" at bounding box center [158, 46] width 32 height 6
select select ""pending""
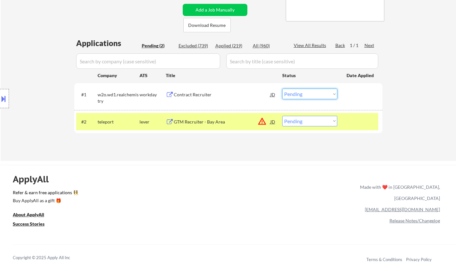
drag, startPoint x: 301, startPoint y: 95, endPoint x: 309, endPoint y: 99, distance: 8.3
click at [303, 95] on select "Choose an option... Pending Applied Excluded (Questions) Excluded (Expired) Exc…" at bounding box center [309, 94] width 55 height 11
click at [282, 89] on select "Choose an option... Pending Applied Excluded (Questions) Excluded (Expired) Exc…" at bounding box center [309, 94] width 55 height 11
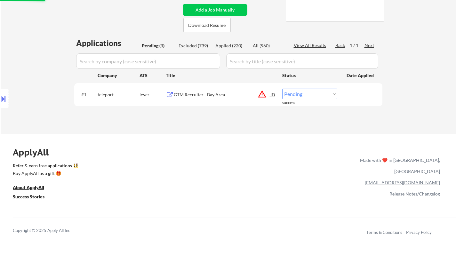
click at [271, 92] on div "JD" at bounding box center [273, 95] width 6 height 12
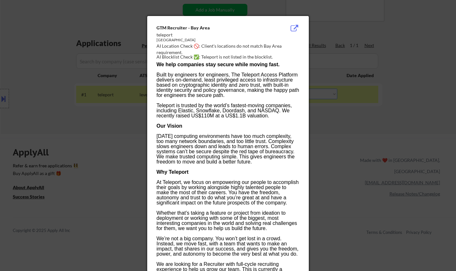
click at [375, 183] on div at bounding box center [228, 135] width 456 height 271
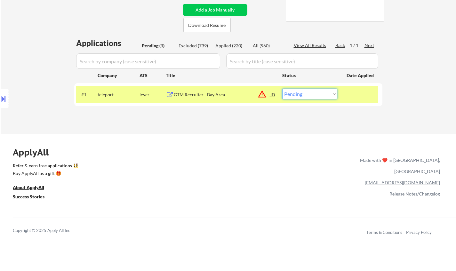
click at [316, 91] on select "Choose an option... Pending Applied Excluded (Questions) Excluded (Expired) Exc…" at bounding box center [309, 94] width 55 height 11
select select ""excluded__location_""
click at [282, 89] on select "Choose an option... Pending Applied Excluded (Questions) Excluded (Expired) Exc…" at bounding box center [309, 94] width 55 height 11
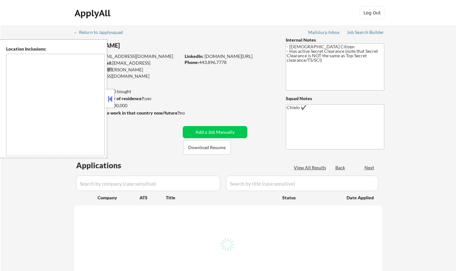
type textarea "[GEOGRAPHIC_DATA], [GEOGRAPHIC_DATA] [GEOGRAPHIC_DATA], [GEOGRAPHIC_DATA] [GEOG…"
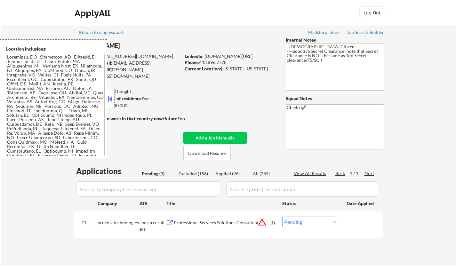
click at [110, 100] on button at bounding box center [110, 99] width 7 height 10
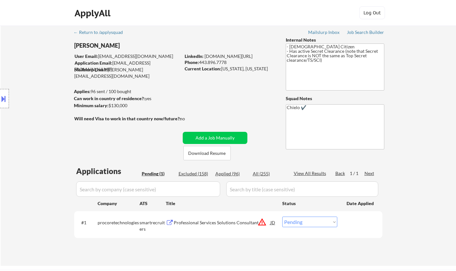
click at [2, 99] on button at bounding box center [3, 98] width 7 height 11
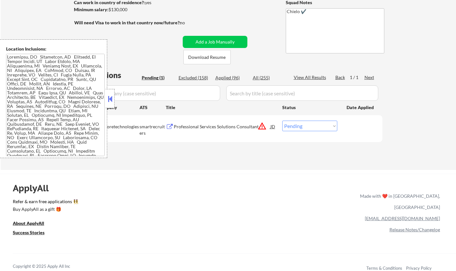
click at [274, 129] on div "JD" at bounding box center [273, 127] width 6 height 12
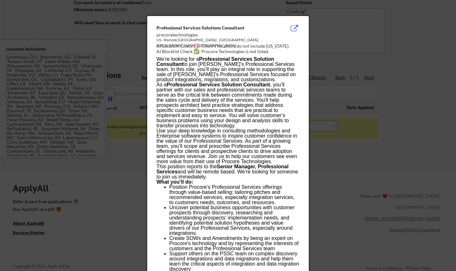
click at [382, 199] on div at bounding box center [228, 135] width 456 height 271
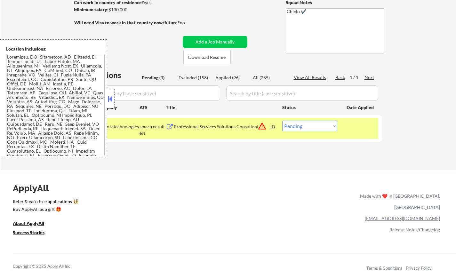
click at [322, 128] on select "Choose an option... Pending Applied Excluded (Questions) Excluded (Expired) Exc…" at bounding box center [309, 126] width 55 height 11
select select ""excluded__location_""
click at [282, 121] on select "Choose an option... Pending Applied Excluded (Questions) Excluded (Expired) Exc…" at bounding box center [309, 126] width 55 height 11
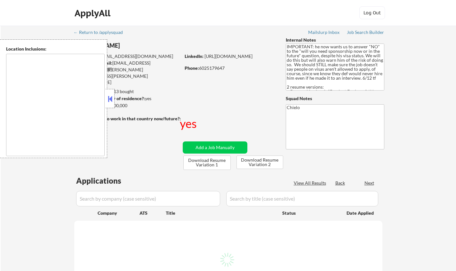
type textarea "country:[GEOGRAPHIC_DATA]"
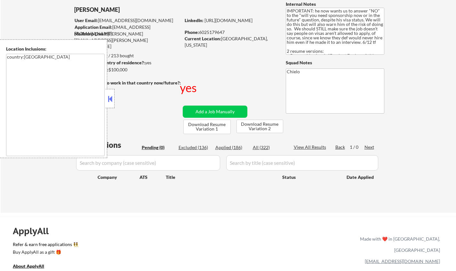
scroll to position [64, 0]
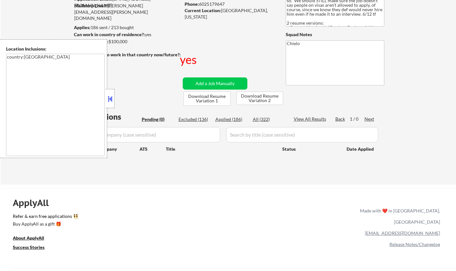
click at [109, 98] on button at bounding box center [110, 99] width 7 height 10
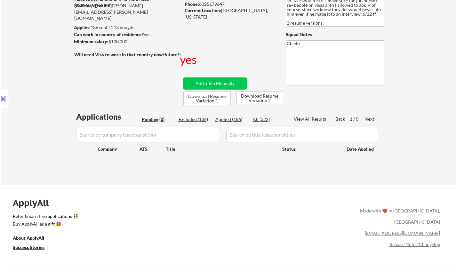
scroll to position [0, 0]
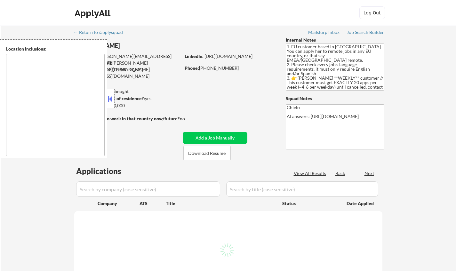
select select ""pending""
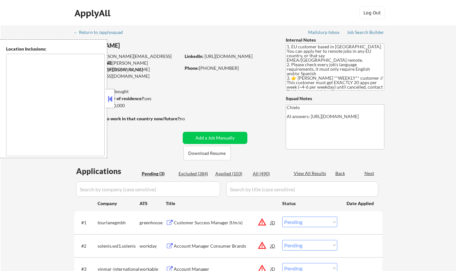
type textarea "remote"
click at [108, 94] on div at bounding box center [110, 98] width 9 height 19
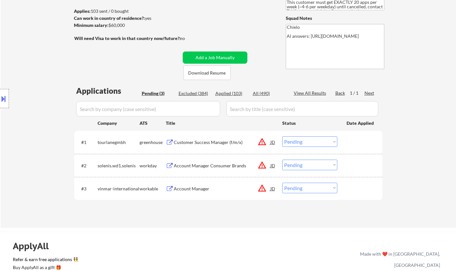
scroll to position [96, 0]
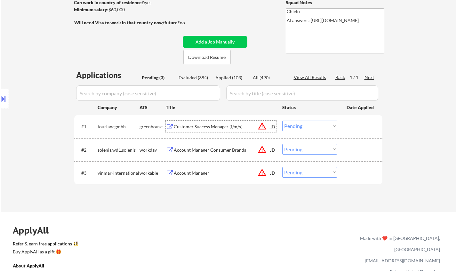
click at [203, 124] on div "Customer Success Manager (f/m/x)" at bounding box center [222, 127] width 97 height 6
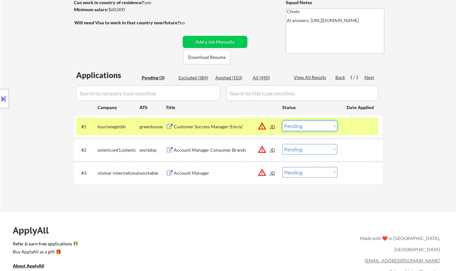
click at [320, 129] on select "Choose an option... Pending Applied Excluded (Questions) Excluded (Expired) Exc…" at bounding box center [309, 126] width 55 height 11
click at [282, 121] on select "Choose an option... Pending Applied Excluded (Questions) Excluded (Expired) Exc…" at bounding box center [309, 126] width 55 height 11
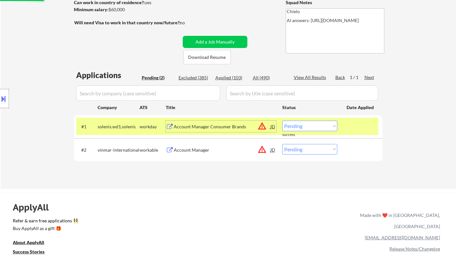
click at [209, 127] on div "Account Manager Consumer Brands" at bounding box center [222, 127] width 97 height 6
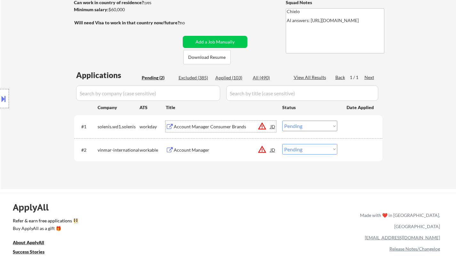
click at [307, 124] on select "Choose an option... Pending Applied Excluded (Questions) Excluded (Expired) Exc…" at bounding box center [309, 126] width 55 height 11
click at [282, 121] on select "Choose an option... Pending Applied Excluded (Questions) Excluded (Expired) Exc…" at bounding box center [309, 126] width 55 height 11
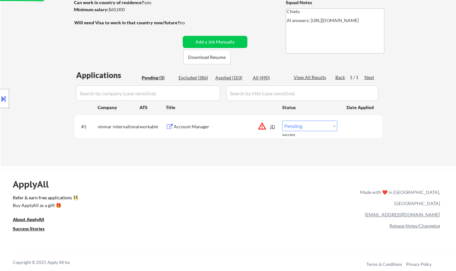
click at [191, 125] on div "Account Manager" at bounding box center [222, 127] width 97 height 6
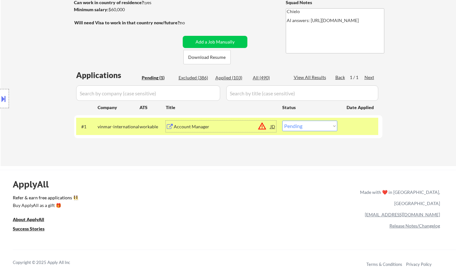
drag, startPoint x: 318, startPoint y: 129, endPoint x: 322, endPoint y: 131, distance: 4.4
click at [318, 129] on select "Choose an option... Pending Applied Excluded (Questions) Excluded (Expired) Exc…" at bounding box center [309, 126] width 55 height 11
select select ""excluded__location_""
click at [282, 121] on select "Choose an option... Pending Applied Excluded (Questions) Excluded (Expired) Exc…" at bounding box center [309, 126] width 55 height 11
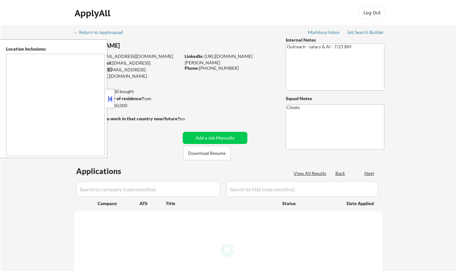
type textarea "remote"
select select ""pending""
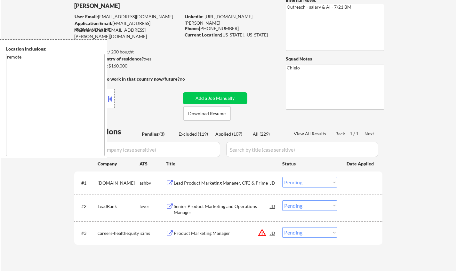
scroll to position [128, 0]
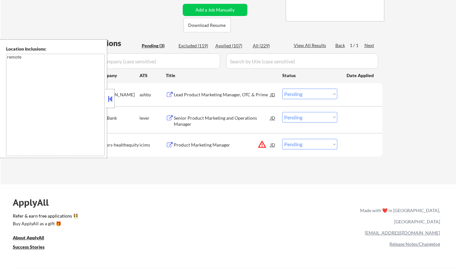
click at [113, 97] on button at bounding box center [110, 99] width 7 height 10
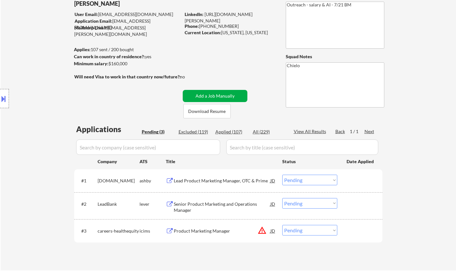
scroll to position [96, 0]
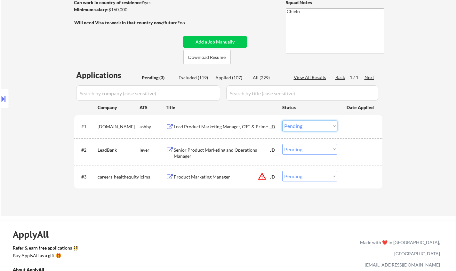
drag, startPoint x: 313, startPoint y: 124, endPoint x: 318, endPoint y: 130, distance: 8.6
click at [313, 124] on select "Choose an option... Pending Applied Excluded (Questions) Excluded (Expired) Exc…" at bounding box center [309, 126] width 55 height 11
click at [282, 121] on select "Choose an option... Pending Applied Excluded (Questions) Excluded (Expired) Exc…" at bounding box center [309, 126] width 55 height 11
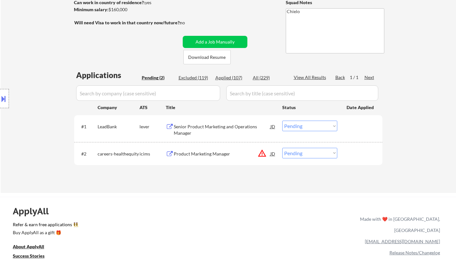
click at [212, 124] on div "Senior Product Marketing and Operations Manager" at bounding box center [222, 130] width 97 height 12
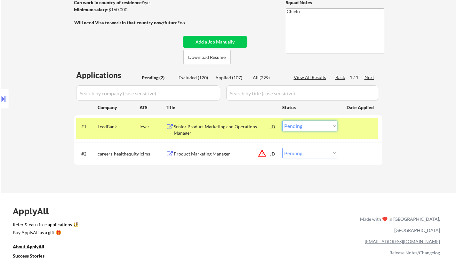
drag, startPoint x: 309, startPoint y: 126, endPoint x: 316, endPoint y: 130, distance: 8.1
click at [309, 127] on select "Choose an option... Pending Applied Excluded (Questions) Excluded (Expired) Exc…" at bounding box center [309, 126] width 55 height 11
click at [282, 121] on select "Choose an option... Pending Applied Excluded (Questions) Excluded (Expired) Exc…" at bounding box center [309, 126] width 55 height 11
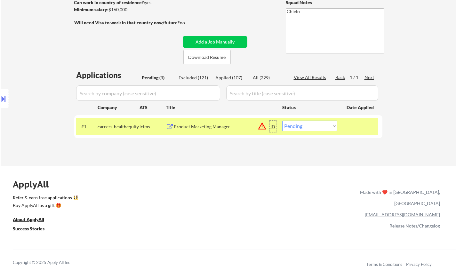
click at [275, 128] on div "JD" at bounding box center [273, 127] width 6 height 12
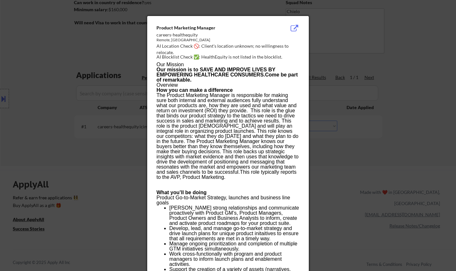
click at [402, 147] on div at bounding box center [228, 135] width 456 height 271
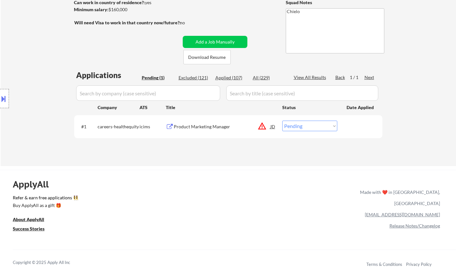
click at [204, 128] on div "Product Marketing Manager" at bounding box center [222, 127] width 97 height 6
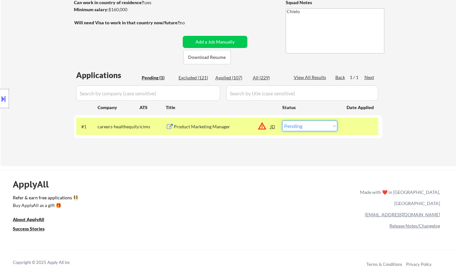
drag, startPoint x: 308, startPoint y: 124, endPoint x: 312, endPoint y: 129, distance: 5.9
click at [308, 124] on select "Choose an option... Pending Applied Excluded (Questions) Excluded (Expired) Exc…" at bounding box center [309, 126] width 55 height 11
select select ""excluded__salary_""
click at [282, 121] on select "Choose an option... Pending Applied Excluded (Questions) Excluded (Expired) Exc…" at bounding box center [309, 126] width 55 height 11
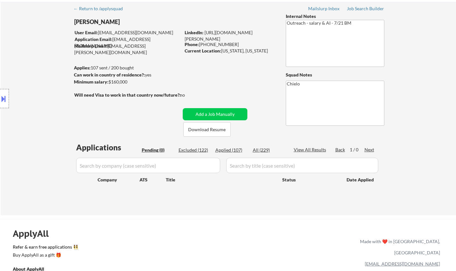
scroll to position [0, 0]
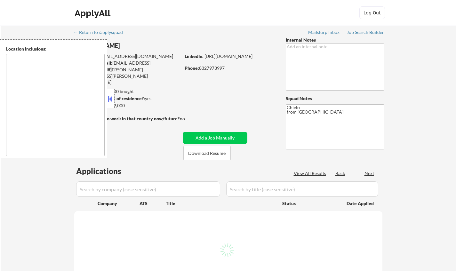
type textarea "[GEOGRAPHIC_DATA], [GEOGRAPHIC_DATA] [GEOGRAPHIC_DATA], [GEOGRAPHIC_DATA] [GEOG…"
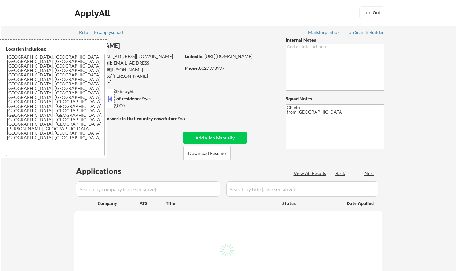
select select ""pending""
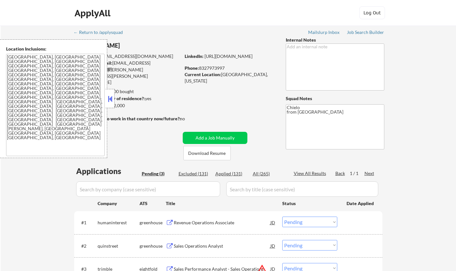
click at [107, 96] on button at bounding box center [110, 99] width 7 height 10
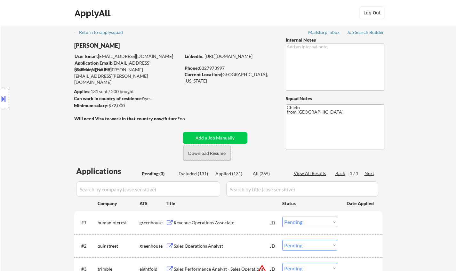
click at [205, 154] on button "Download Resume" at bounding box center [206, 153] width 47 height 14
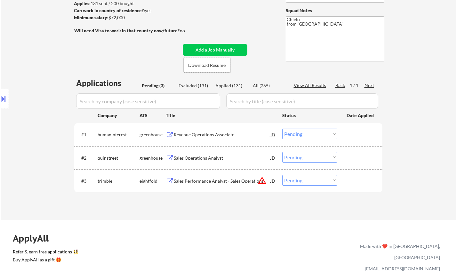
scroll to position [96, 0]
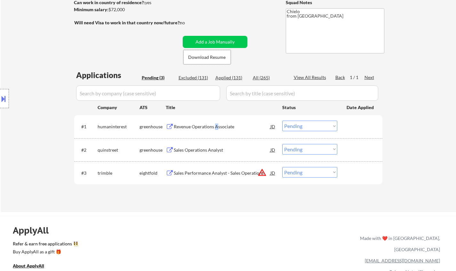
click at [216, 125] on div "Revenue Operations Associate" at bounding box center [222, 127] width 97 height 6
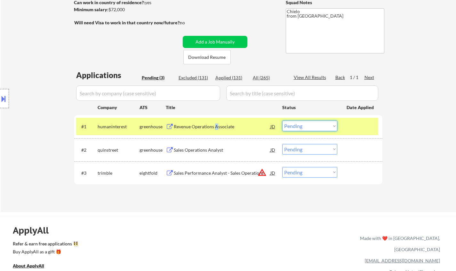
drag, startPoint x: 304, startPoint y: 124, endPoint x: 312, endPoint y: 129, distance: 9.2
click at [305, 125] on select "Choose an option... Pending Applied Excluded (Questions) Excluded (Expired) Exc…" at bounding box center [309, 126] width 55 height 11
click at [282, 121] on select "Choose an option... Pending Applied Excluded (Questions) Excluded (Expired) Exc…" at bounding box center [309, 126] width 55 height 11
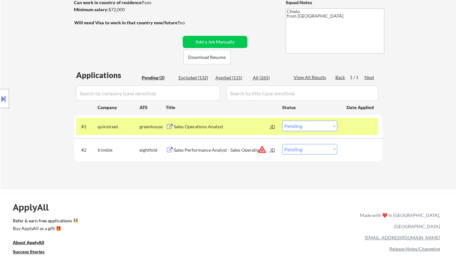
click at [189, 126] on div "Sales Operations Analyst" at bounding box center [222, 127] width 97 height 6
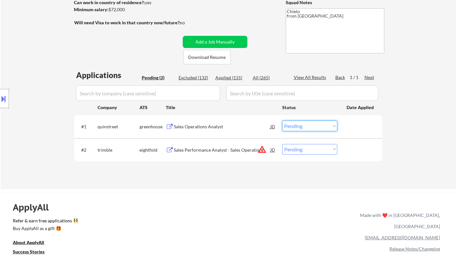
click at [314, 121] on select "Choose an option... Pending Applied Excluded (Questions) Excluded (Expired) Exc…" at bounding box center [309, 126] width 55 height 11
select select ""excluded__salary_""
click at [282, 121] on select "Choose an option... Pending Applied Excluded (Questions) Excluded (Expired) Exc…" at bounding box center [309, 126] width 55 height 11
click at [272, 150] on div "JD" at bounding box center [273, 150] width 6 height 12
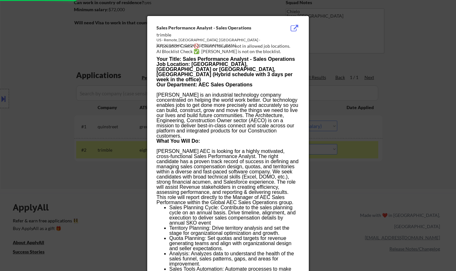
click at [374, 176] on div at bounding box center [228, 135] width 456 height 271
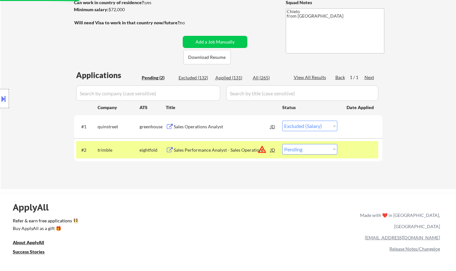
click at [311, 148] on select "Choose an option... Pending Applied Excluded (Questions) Excluded (Expired) Exc…" at bounding box center [309, 149] width 55 height 11
select select ""excluded__location_""
click at [282, 144] on select "Choose an option... Pending Applied Excluded (Questions) Excluded (Expired) Exc…" at bounding box center [309, 149] width 55 height 11
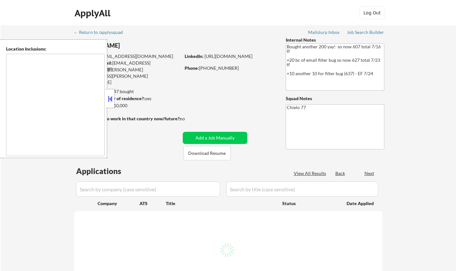
type textarea "Sunnyside, NY Long Island City, NY Astoria, NY Woodside, NY Jackson Heights, NY…"
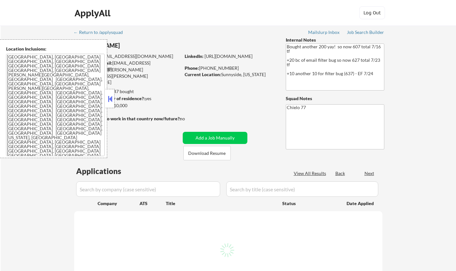
select select ""pending""
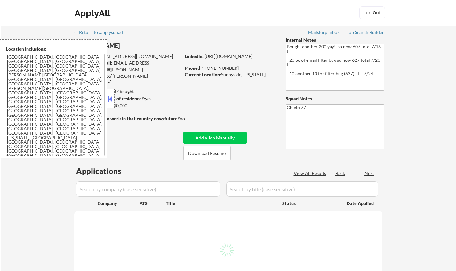
select select ""pending""
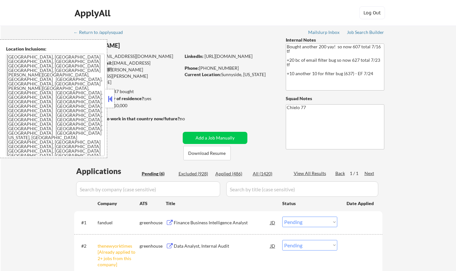
click at [112, 102] on button at bounding box center [110, 99] width 7 height 10
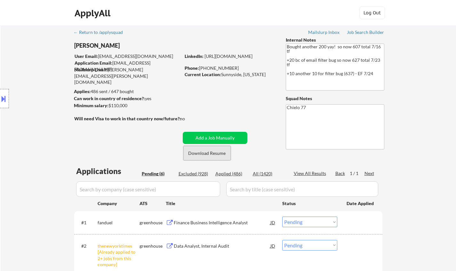
click at [212, 156] on button "Download Resume" at bounding box center [206, 153] width 47 height 14
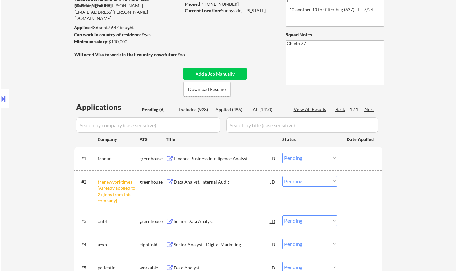
click at [315, 185] on select "Choose an option... Pending Applied Excluded (Questions) Excluded (Expired) Exc…" at bounding box center [309, 181] width 55 height 11
click at [318, 266] on select "Choose an option... Pending Applied Excluded (Questions) Excluded (Expired) Exc…" at bounding box center [309, 267] width 55 height 11
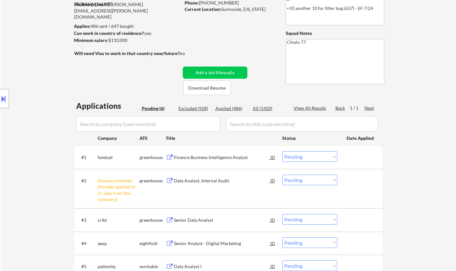
click at [407, 204] on div "← Return to /applysquad Mailslurp Inbox Job Search Builder Matthew Haensly User…" at bounding box center [228, 146] width 455 height 372
drag, startPoint x: 305, startPoint y: 179, endPoint x: 310, endPoint y: 183, distance: 6.2
click at [305, 179] on select "Choose an option... Pending Applied Excluded (Questions) Excluded (Expired) Exc…" at bounding box center [309, 180] width 55 height 11
click at [443, 205] on div "← Return to /applysquad Mailslurp Inbox Job Search Builder Matthew Haensly User…" at bounding box center [228, 146] width 455 height 372
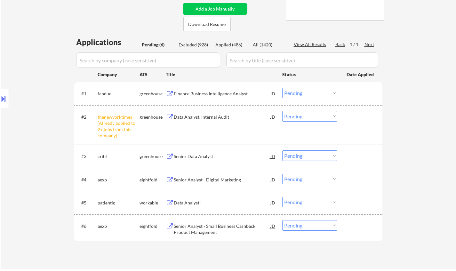
scroll to position [129, 0]
click at [312, 116] on select "Choose an option... Pending Applied Excluded (Questions) Excluded (Expired) Exc…" at bounding box center [309, 116] width 55 height 11
click at [282, 111] on select "Choose an option... Pending Applied Excluded (Questions) Excluded (Expired) Exc…" at bounding box center [309, 116] width 55 height 11
drag, startPoint x: 425, startPoint y: 147, endPoint x: 270, endPoint y: 34, distance: 191.3
click at [425, 147] on div "← Return to /applysquad Mailslurp Inbox Job Search Builder Matthew Haensly User…" at bounding box center [228, 82] width 455 height 372
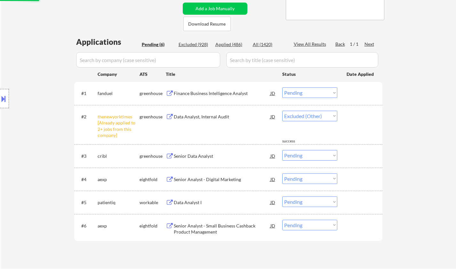
select select ""pending""
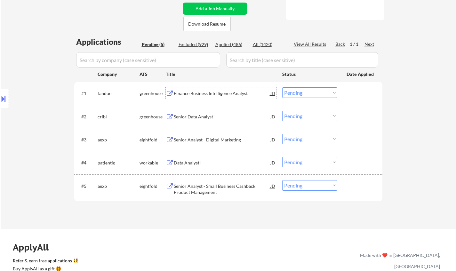
click at [207, 92] on div "Finance Business Intelligence Analyst" at bounding box center [222, 93] width 97 height 6
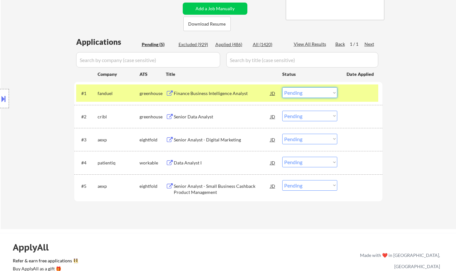
click at [322, 94] on select "Choose an option... Pending Applied Excluded (Questions) Excluded (Expired) Exc…" at bounding box center [309, 92] width 55 height 11
click at [282, 87] on select "Choose an option... Pending Applied Excluded (Questions) Excluded (Expired) Exc…" at bounding box center [309, 92] width 55 height 11
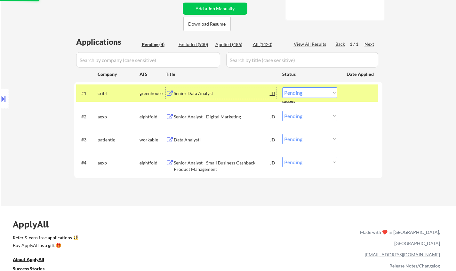
click at [191, 90] on div "Senior Data Analyst" at bounding box center [222, 93] width 97 height 12
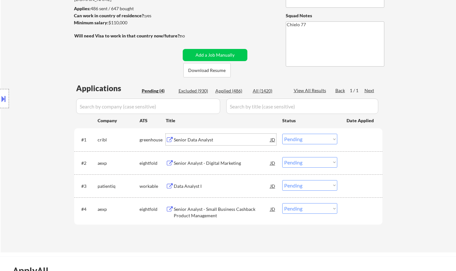
scroll to position [160, 0]
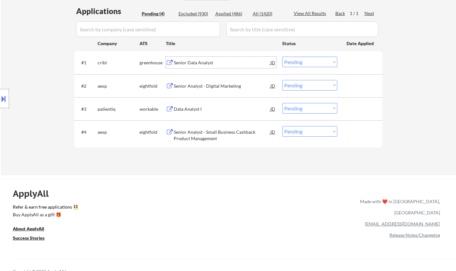
drag, startPoint x: 319, startPoint y: 59, endPoint x: 319, endPoint y: 64, distance: 4.8
click at [319, 59] on select "Choose an option... Pending Applied Excluded (Questions) Excluded (Expired) Exc…" at bounding box center [309, 62] width 55 height 11
click at [282, 57] on select "Choose an option... Pending Applied Excluded (Questions) Excluded (Expired) Exc…" at bounding box center [309, 62] width 55 height 11
select select ""pending""
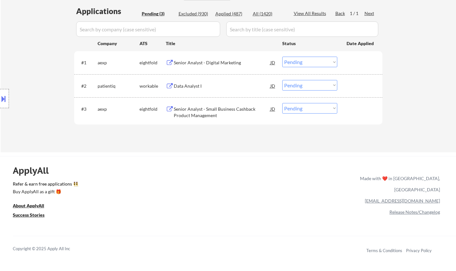
click at [189, 86] on div "Data Analyst I" at bounding box center [222, 86] width 97 height 6
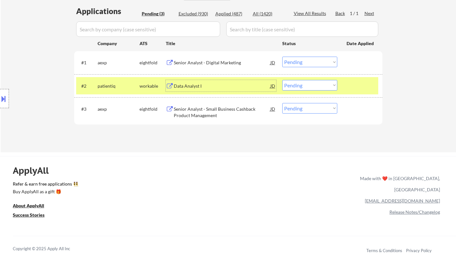
click at [332, 88] on select "Choose an option... Pending Applied Excluded (Questions) Excluded (Expired) Exc…" at bounding box center [309, 85] width 55 height 11
click at [323, 84] on select "Choose an option... Pending Applied Excluded (Questions) Excluded (Expired) Exc…" at bounding box center [309, 85] width 55 height 11
click at [318, 85] on select "Choose an option... Pending Applied Excluded (Questions) Excluded (Expired) Exc…" at bounding box center [309, 85] width 55 height 11
click at [282, 80] on select "Choose an option... Pending Applied Excluded (Questions) Excluded (Expired) Exc…" at bounding box center [309, 85] width 55 height 11
select select ""pending""
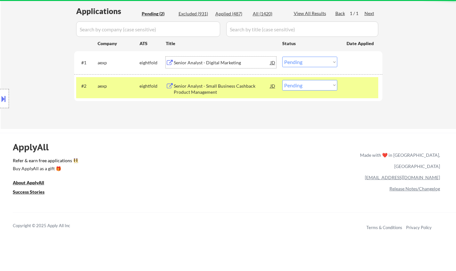
click at [192, 57] on div "Senior Analyst - Digital Marketing" at bounding box center [222, 63] width 97 height 12
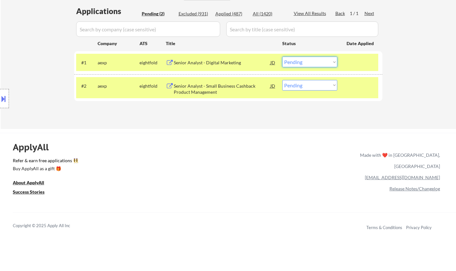
drag, startPoint x: 303, startPoint y: 60, endPoint x: 306, endPoint y: 66, distance: 6.2
click at [303, 60] on select "Choose an option... Pending Applied Excluded (Questions) Excluded (Expired) Exc…" at bounding box center [309, 62] width 55 height 11
select select ""excluded__other_""
click at [282, 57] on select "Choose an option... Pending Applied Excluded (Questions) Excluded (Expired) Exc…" at bounding box center [309, 62] width 55 height 11
drag, startPoint x: 310, startPoint y: 84, endPoint x: 312, endPoint y: 89, distance: 4.5
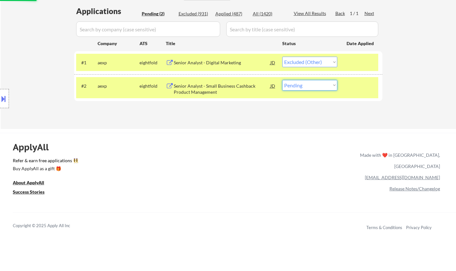
click at [310, 84] on select "Choose an option... Pending Applied Excluded (Questions) Excluded (Expired) Exc…" at bounding box center [309, 85] width 55 height 11
select select ""excluded__other_""
click at [282, 80] on select "Choose an option... Pending Applied Excluded (Questions) Excluded (Expired) Exc…" at bounding box center [309, 85] width 55 height 11
select select ""pending""
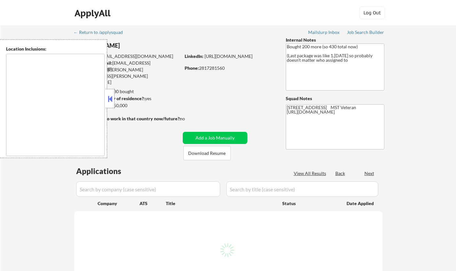
select select ""pending""
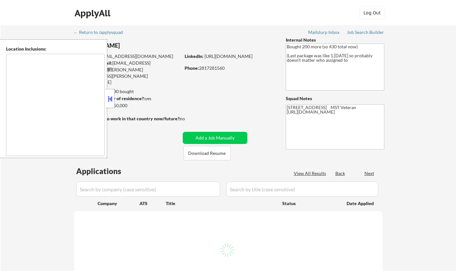
select select ""pending""
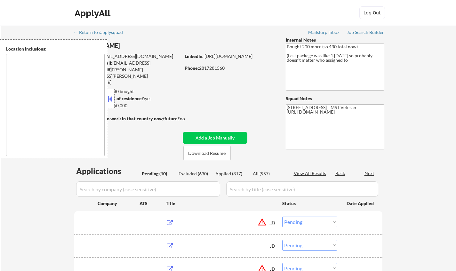
type textarea "remote"
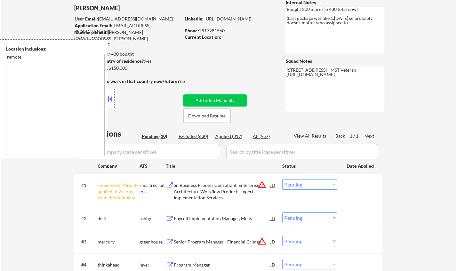
scroll to position [128, 0]
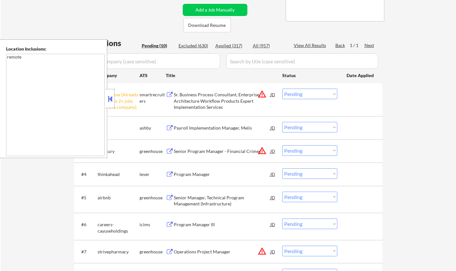
click at [114, 101] on div at bounding box center [110, 98] width 9 height 19
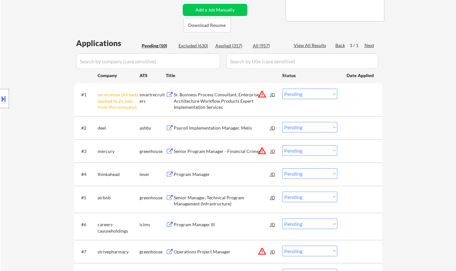
click at [315, 95] on select "Choose an option... Pending Applied Excluded (Questions) Excluded (Expired) Exc…" at bounding box center [309, 94] width 55 height 11
click at [282, 89] on select "Choose an option... Pending Applied Excluded (Questions) Excluded (Expired) Exc…" at bounding box center [309, 94] width 55 height 11
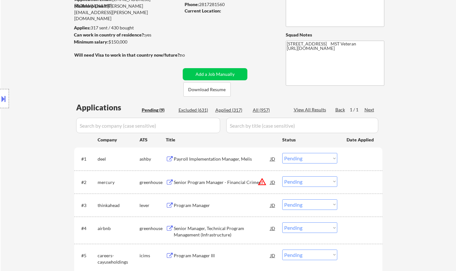
scroll to position [64, 0]
click at [206, 155] on div "Payroll Implementation Manager, Melis" at bounding box center [222, 159] width 97 height 12
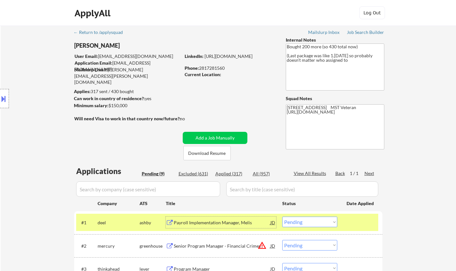
scroll to position [96, 0]
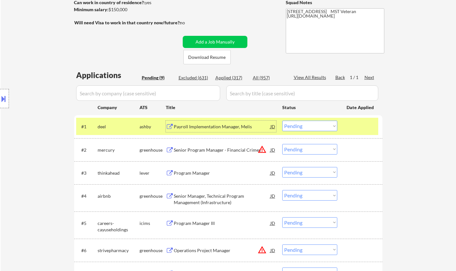
click at [296, 125] on select "Choose an option... Pending Applied Excluded (Questions) Excluded (Expired) Exc…" at bounding box center [309, 126] width 55 height 11
click at [282, 121] on select "Choose an option... Pending Applied Excluded (Questions) Excluded (Expired) Exc…" at bounding box center [309, 126] width 55 height 11
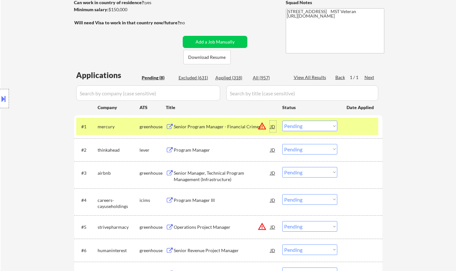
click at [275, 125] on div "JD" at bounding box center [273, 127] width 6 height 12
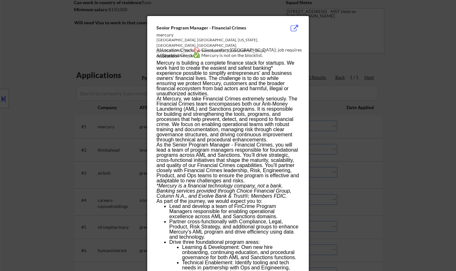
drag, startPoint x: 51, startPoint y: 154, endPoint x: 27, endPoint y: 140, distance: 28.3
click at [51, 154] on div at bounding box center [228, 135] width 456 height 271
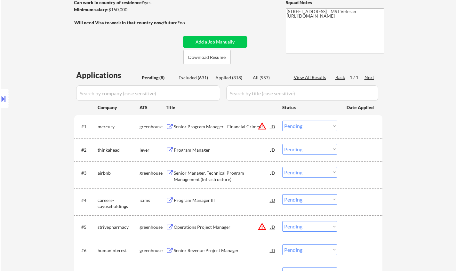
click at [0, 97] on button at bounding box center [3, 98] width 7 height 11
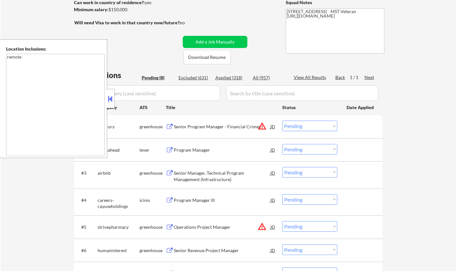
click at [108, 102] on button at bounding box center [110, 99] width 7 height 10
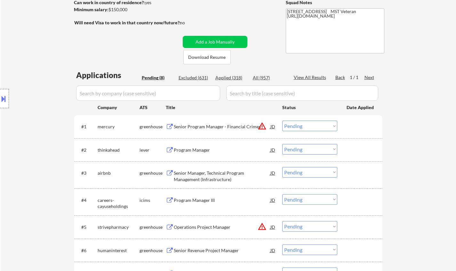
click at [272, 127] on div "JD" at bounding box center [273, 127] width 6 height 12
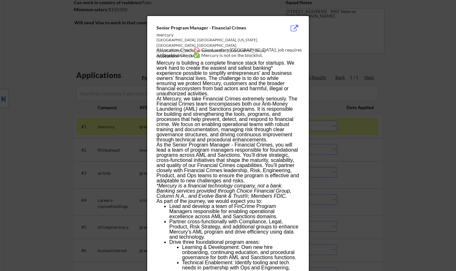
click at [395, 135] on div at bounding box center [228, 135] width 456 height 271
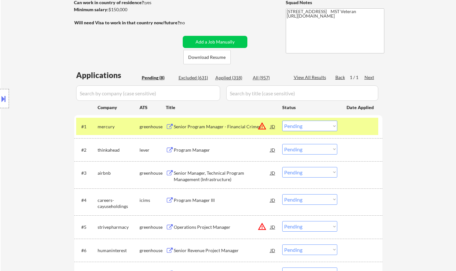
drag, startPoint x: 312, startPoint y: 126, endPoint x: 314, endPoint y: 130, distance: 3.7
click at [312, 126] on select "Choose an option... Pending Applied Excluded (Questions) Excluded (Expired) Exc…" at bounding box center [309, 126] width 55 height 11
click at [282, 121] on select "Choose an option... Pending Applied Excluded (Questions) Excluded (Expired) Exc…" at bounding box center [309, 126] width 55 height 11
click at [185, 149] on div "Program Manager" at bounding box center [222, 150] width 97 height 6
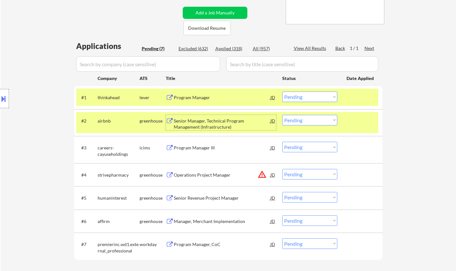
scroll to position [128, 0]
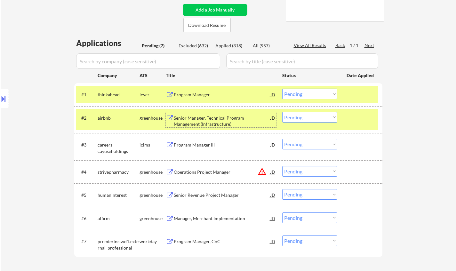
click at [0, 98] on button at bounding box center [3, 98] width 7 height 11
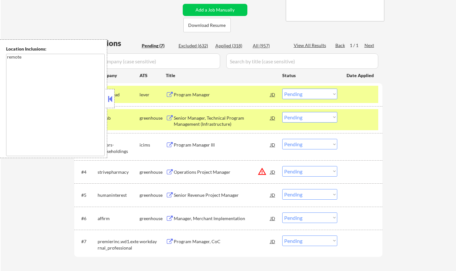
drag, startPoint x: 111, startPoint y: 98, endPoint x: 111, endPoint y: 94, distance: 3.5
click at [111, 97] on button at bounding box center [110, 99] width 7 height 10
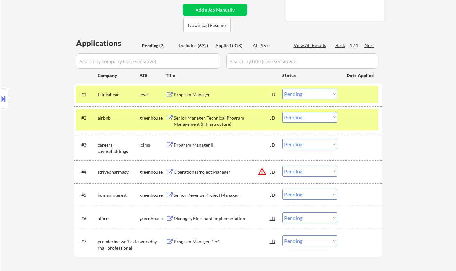
click at [305, 97] on select "Choose an option... Pending Applied Excluded (Questions) Excluded (Expired) Exc…" at bounding box center [309, 94] width 55 height 11
click at [282, 89] on select "Choose an option... Pending Applied Excluded (Questions) Excluded (Expired) Exc…" at bounding box center [309, 94] width 55 height 11
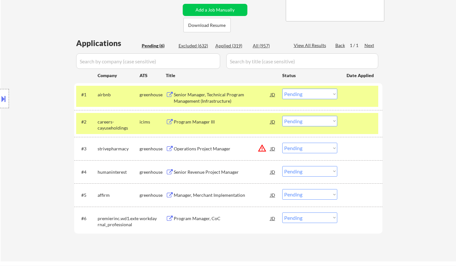
click at [195, 94] on div "Senior Manager, Technical Program Management (Infrastructure)" at bounding box center [222, 98] width 97 height 12
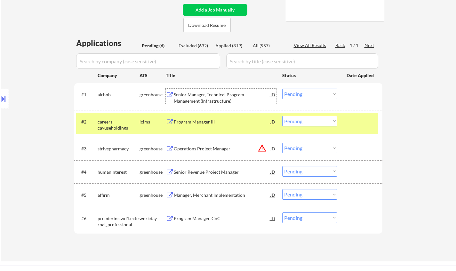
click at [304, 92] on select "Choose an option... Pending Applied Excluded (Questions) Excluded (Expired) Exc…" at bounding box center [309, 94] width 55 height 11
click at [282, 89] on select "Choose an option... Pending Applied Excluded (Questions) Excluded (Expired) Exc…" at bounding box center [309, 94] width 55 height 11
select select ""pending""
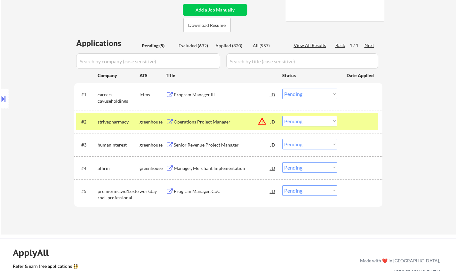
click at [209, 143] on div "Senior Revenue Project Manager" at bounding box center [222, 145] width 97 height 6
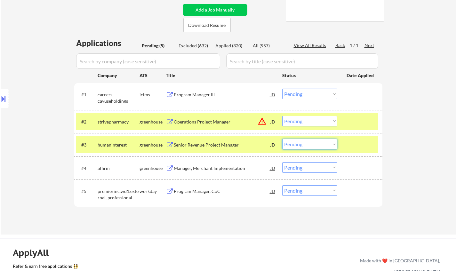
click at [318, 145] on select "Choose an option... Pending Applied Excluded (Questions) Excluded (Expired) Exc…" at bounding box center [309, 144] width 55 height 11
click at [282, 139] on select "Choose an option... Pending Applied Excluded (Questions) Excluded (Expired) Exc…" at bounding box center [309, 144] width 55 height 11
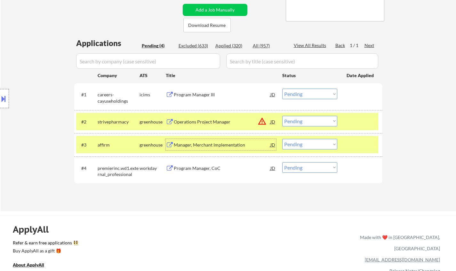
click at [196, 146] on div "Manager, Merchant Implementation" at bounding box center [222, 145] width 97 height 6
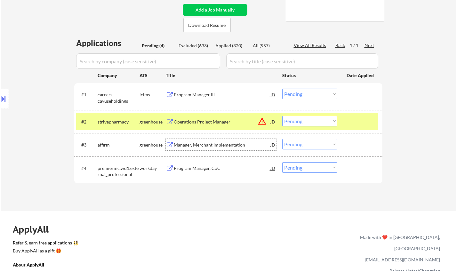
click at [306, 146] on select "Choose an option... Pending Applied Excluded (Questions) Excluded (Expired) Exc…" at bounding box center [309, 144] width 55 height 11
click at [282, 139] on select "Choose an option... Pending Applied Excluded (Questions) Excluded (Expired) Exc…" at bounding box center [309, 144] width 55 height 11
select select ""pending""
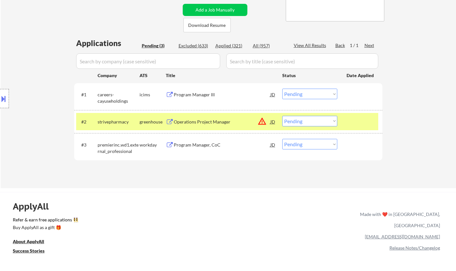
click at [273, 121] on div "JD" at bounding box center [273, 122] width 6 height 12
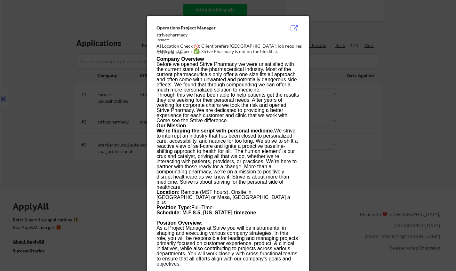
click at [396, 157] on div at bounding box center [228, 135] width 456 height 271
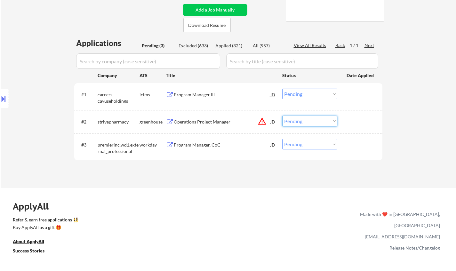
drag, startPoint x: 314, startPoint y: 124, endPoint x: 317, endPoint y: 126, distance: 3.9
click at [314, 124] on select "Choose an option... Pending Applied Excluded (Questions) Excluded (Expired) Exc…" at bounding box center [309, 121] width 55 height 11
click at [282, 116] on select "Choose an option... Pending Applied Excluded (Questions) Excluded (Expired) Exc…" at bounding box center [309, 121] width 55 height 11
click at [203, 93] on div "Program Manager III" at bounding box center [222, 95] width 97 height 6
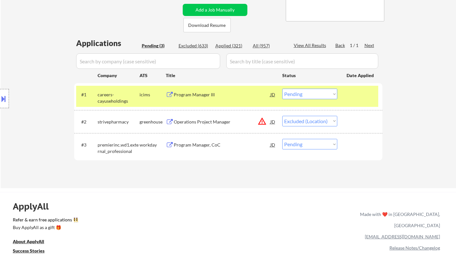
select select ""pending""
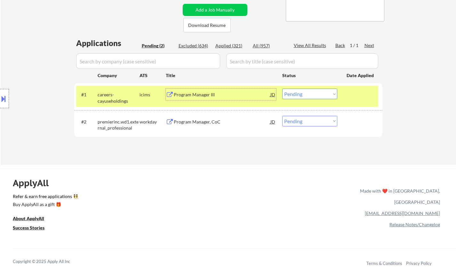
click at [305, 97] on select "Choose an option... Pending Applied Excluded (Questions) Excluded (Expired) Exc…" at bounding box center [309, 94] width 55 height 11
click at [282, 89] on select "Choose an option... Pending Applied Excluded (Questions) Excluded (Expired) Exc…" at bounding box center [309, 94] width 55 height 11
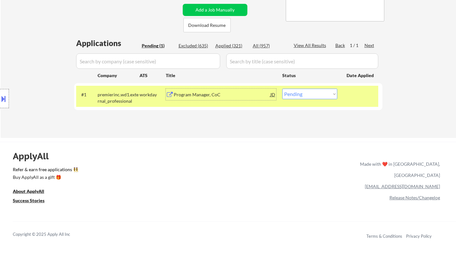
click at [202, 95] on div "Program Manager, CoC" at bounding box center [222, 95] width 97 height 6
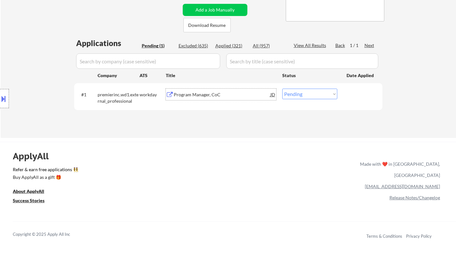
click at [8, 104] on div at bounding box center [4, 98] width 9 height 19
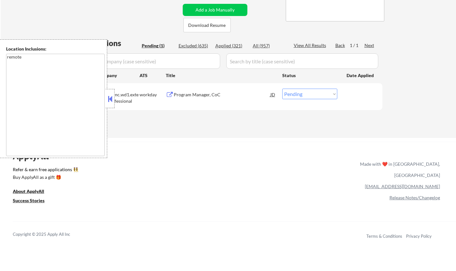
click at [110, 99] on button at bounding box center [110, 99] width 7 height 10
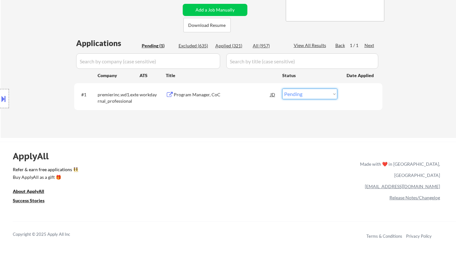
click at [308, 97] on select "Choose an option... Pending Applied Excluded (Questions) Excluded (Expired) Exc…" at bounding box center [309, 94] width 55 height 11
select select ""applied""
click at [282, 89] on select "Choose an option... Pending Applied Excluded (Questions) Excluded (Expired) Exc…" at bounding box center [309, 94] width 55 height 11
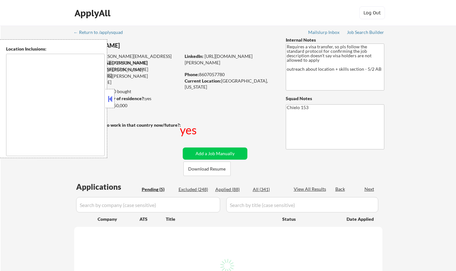
select select ""pending""
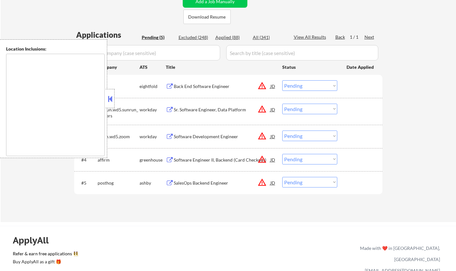
scroll to position [160, 0]
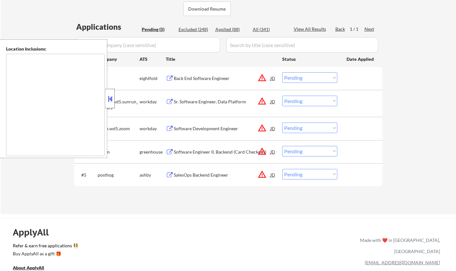
click at [107, 101] on div at bounding box center [110, 98] width 9 height 19
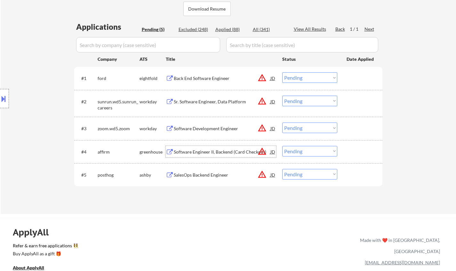
click at [200, 148] on div "Software Engineer II, Backend (Card Checkout)" at bounding box center [222, 152] width 97 height 12
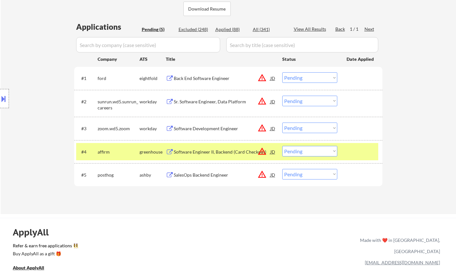
click at [0, 97] on button at bounding box center [3, 98] width 7 height 11
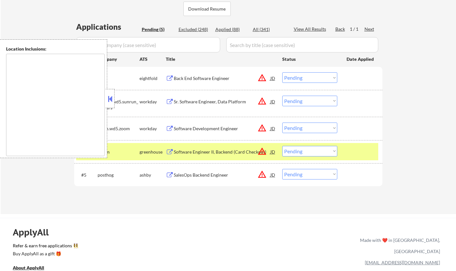
click at [108, 95] on button at bounding box center [110, 99] width 7 height 10
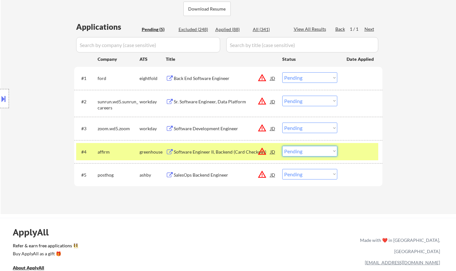
click at [325, 152] on select "Choose an option... Pending Applied Excluded (Questions) Excluded (Expired) Exc…" at bounding box center [309, 151] width 55 height 11
click at [282, 146] on select "Choose an option... Pending Applied Excluded (Questions) Excluded (Expired) Exc…" at bounding box center [309, 151] width 55 height 11
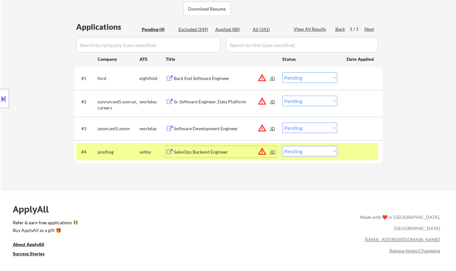
click at [204, 150] on div "SalesOps Backend Engineer" at bounding box center [222, 152] width 97 height 6
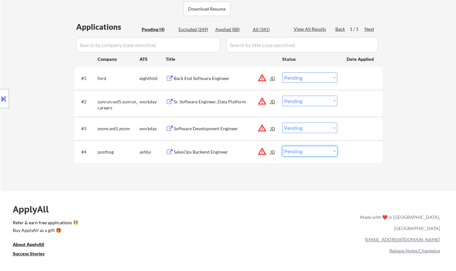
drag, startPoint x: 306, startPoint y: 150, endPoint x: 350, endPoint y: 163, distance: 45.6
click at [306, 150] on select "Choose an option... Pending Applied Excluded (Questions) Excluded (Expired) Exc…" at bounding box center [309, 151] width 55 height 11
select select ""excluded__location_""
click at [282, 146] on select "Choose an option... Pending Applied Excluded (Questions) Excluded (Expired) Exc…" at bounding box center [309, 151] width 55 height 11
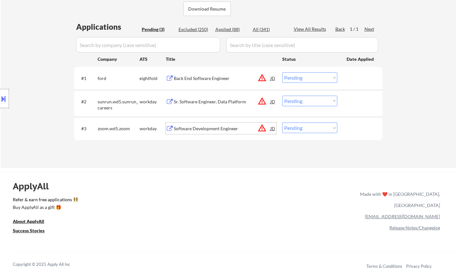
click at [206, 132] on div "Software Development Engineer" at bounding box center [222, 129] width 97 height 12
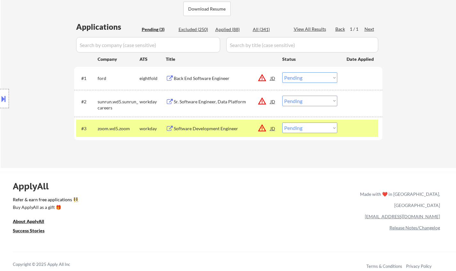
click at [3, 94] on button at bounding box center [3, 98] width 7 height 11
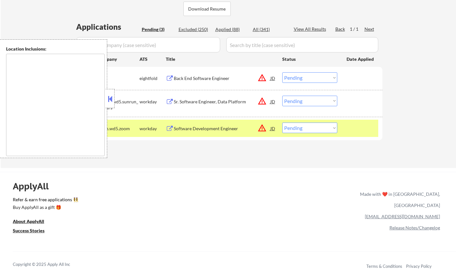
click at [111, 101] on button at bounding box center [110, 99] width 7 height 10
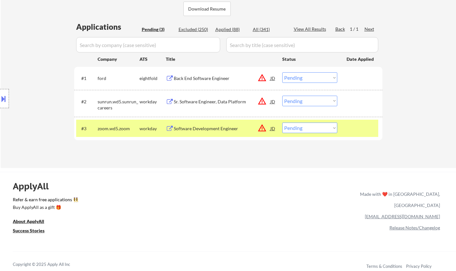
click at [312, 124] on select "Choose an option... Pending Applied Excluded (Questions) Excluded (Expired) Exc…" at bounding box center [309, 128] width 55 height 11
select select ""excluded__bad_match_""
click at [282, 123] on select "Choose an option... Pending Applied Excluded (Questions) Excluded (Expired) Exc…" at bounding box center [309, 128] width 55 height 11
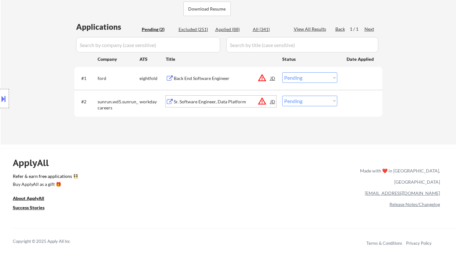
click at [218, 98] on div "Sr. Software Engineer, Data Platform" at bounding box center [222, 102] width 97 height 12
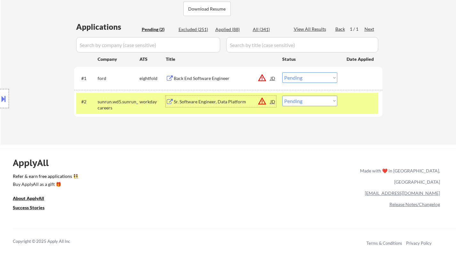
click at [207, 100] on div "Sr. Software Engineer, Data Platform" at bounding box center [222, 102] width 97 height 6
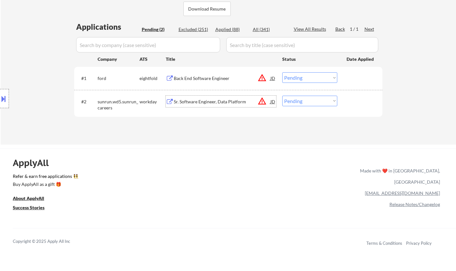
click at [301, 103] on select "Choose an option... Pending Applied Excluded (Questions) Excluded (Expired) Exc…" at bounding box center [309, 101] width 55 height 11
select select ""applied""
click at [282, 96] on select "Choose an option... Pending Applied Excluded (Questions) Excluded (Expired) Exc…" at bounding box center [309, 101] width 55 height 11
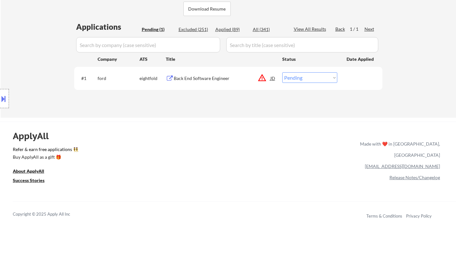
click at [205, 77] on div "Back End Software Engineer" at bounding box center [222, 78] width 97 height 6
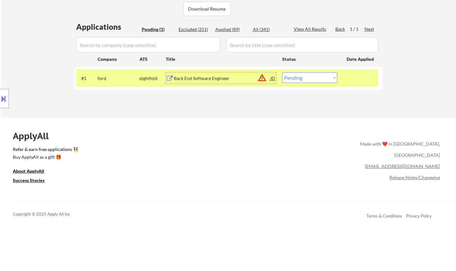
click at [0, 94] on button at bounding box center [3, 98] width 7 height 11
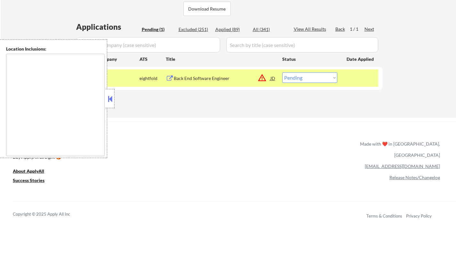
click at [319, 148] on div "ApplyAll Refer & earn free applications 👯‍♀️ Buy ApplyAll as a gift 🎁 About App…" at bounding box center [228, 176] width 456 height 101
click at [298, 81] on select "Choose an option... Pending Applied Excluded (Questions) Excluded (Expired) Exc…" at bounding box center [309, 77] width 55 height 11
select select ""excluded__location_""
click at [282, 72] on select "Choose an option... Pending Applied Excluded (Questions) Excluded (Expired) Exc…" at bounding box center [309, 77] width 55 height 11
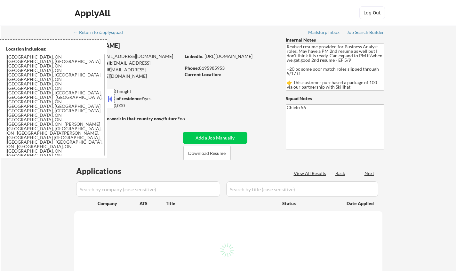
select select ""pending""
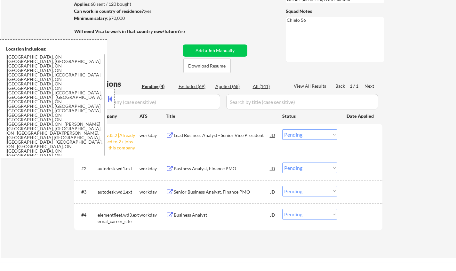
scroll to position [96, 0]
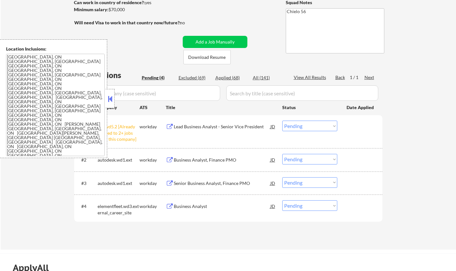
click at [300, 131] on select "Choose an option... Pending Applied Excluded (Questions) Excluded (Expired) Exc…" at bounding box center [309, 126] width 55 height 11
click at [282, 121] on select "Choose an option... Pending Applied Excluded (Questions) Excluded (Expired) Exc…" at bounding box center [309, 126] width 55 height 11
click at [107, 98] on button at bounding box center [110, 99] width 7 height 10
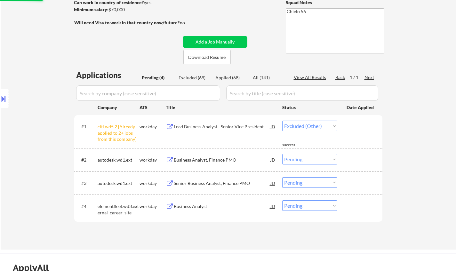
select select ""pending""
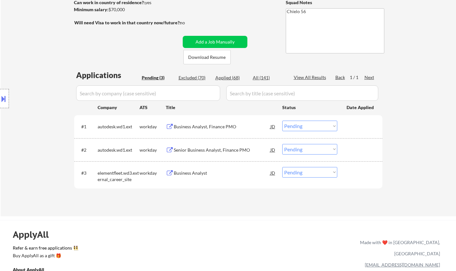
scroll to position [64, 0]
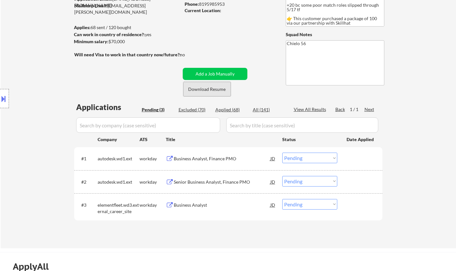
click at [208, 87] on button "Download Resume" at bounding box center [206, 89] width 47 height 14
click at [189, 202] on div "Business Analyst" at bounding box center [222, 205] width 97 height 6
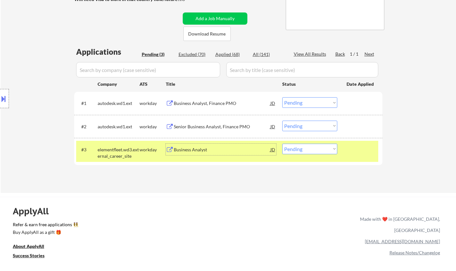
scroll to position [128, 0]
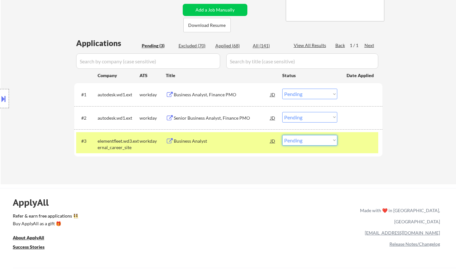
click at [305, 142] on select "Choose an option... Pending Applied Excluded (Questions) Excluded (Expired) Exc…" at bounding box center [309, 140] width 55 height 11
select select ""applied""
click at [282, 135] on select "Choose an option... Pending Applied Excluded (Questions) Excluded (Expired) Exc…" at bounding box center [309, 140] width 55 height 11
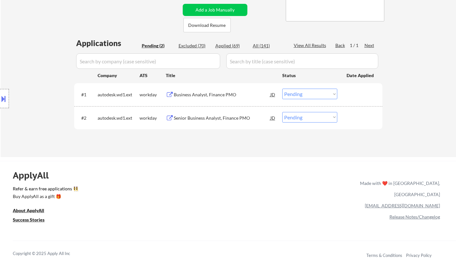
click at [192, 115] on div "Senior Business Analyst, Finance PMO" at bounding box center [222, 118] width 97 height 6
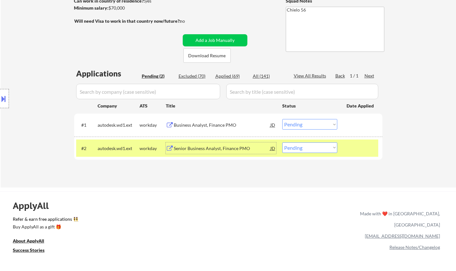
scroll to position [160, 0]
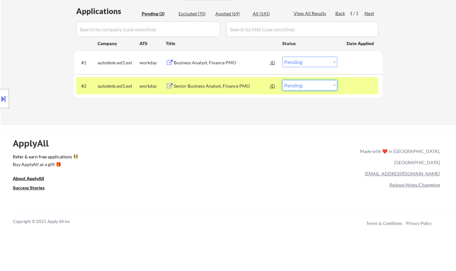
click at [301, 87] on select "Choose an option... Pending Applied Excluded (Questions) Excluded (Expired) Exc…" at bounding box center [309, 85] width 55 height 11
select select ""applied""
click at [282, 80] on select "Choose an option... Pending Applied Excluded (Questions) Excluded (Expired) Exc…" at bounding box center [309, 85] width 55 height 11
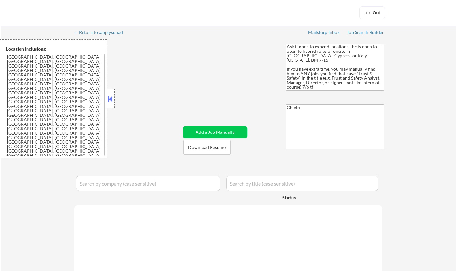
select select ""pending""
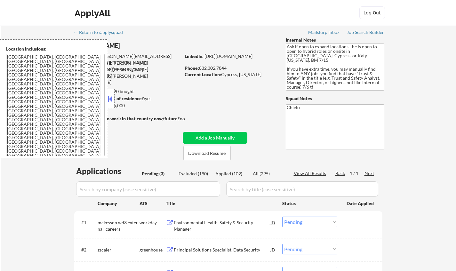
drag, startPoint x: 111, startPoint y: 98, endPoint x: 125, endPoint y: 102, distance: 14.2
click at [111, 98] on button at bounding box center [110, 99] width 7 height 10
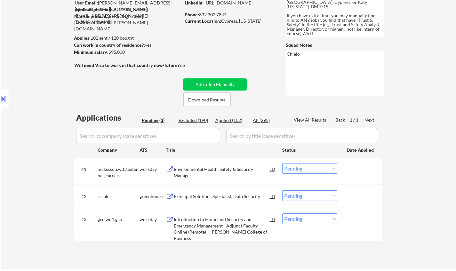
scroll to position [128, 0]
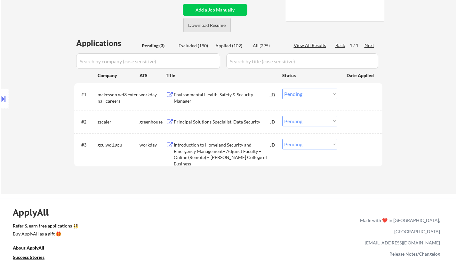
click at [211, 25] on button "Download Resume" at bounding box center [206, 25] width 47 height 14
click at [202, 122] on div "Principal Solutions Specialist, Data Security" at bounding box center [222, 122] width 97 height 6
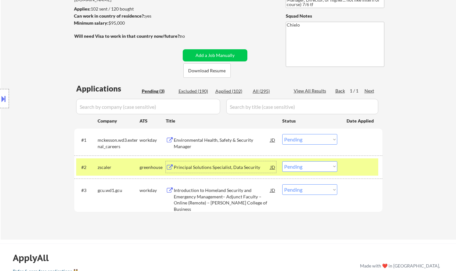
scroll to position [160, 0]
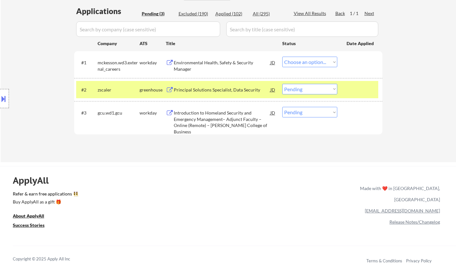
select select ""pending""
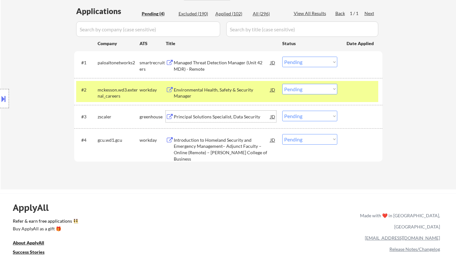
click at [201, 114] on div "Principal Solutions Specialist, Data Security" at bounding box center [222, 117] width 97 height 6
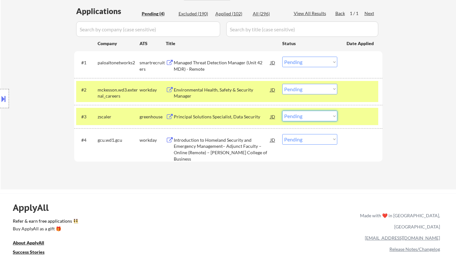
click at [321, 115] on select "Choose an option... Pending Applied Excluded (Questions) Excluded (Expired) Exc…" at bounding box center [309, 116] width 55 height 11
click at [282, 111] on select "Choose an option... Pending Applied Excluded (Questions) Excluded (Expired) Exc…" at bounding box center [309, 116] width 55 height 11
select select ""pending""
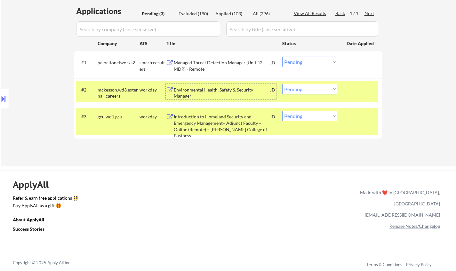
click at [219, 94] on div "Environmental Health, Safety & Security Manager" at bounding box center [222, 93] width 97 height 12
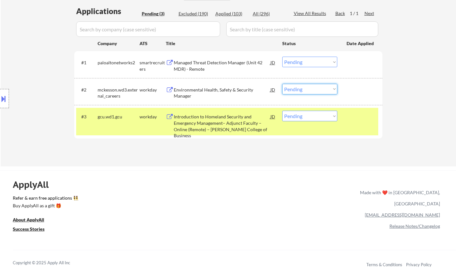
drag, startPoint x: 315, startPoint y: 90, endPoint x: 317, endPoint y: 93, distance: 4.0
click at [315, 90] on select "Choose an option... Pending Applied Excluded (Questions) Excluded (Expired) Exc…" at bounding box center [309, 89] width 55 height 11
click at [282, 84] on select "Choose an option... Pending Applied Excluded (Questions) Excluded (Expired) Exc…" at bounding box center [309, 89] width 55 height 11
select select ""pending""
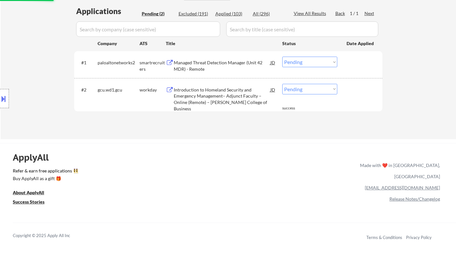
click at [230, 63] on div "Managed Threat Detection Manager (Unit 42 MDR) - Remote" at bounding box center [222, 66] width 97 height 12
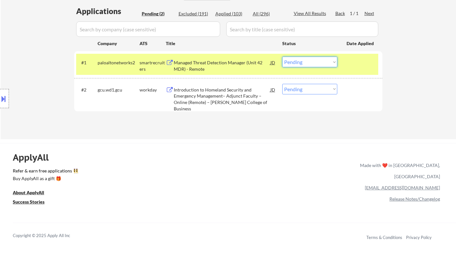
click at [312, 65] on select "Choose an option... Pending Applied Excluded (Questions) Excluded (Expired) Exc…" at bounding box center [309, 62] width 55 height 11
click at [282, 57] on select "Choose an option... Pending Applied Excluded (Questions) Excluded (Expired) Exc…" at bounding box center [309, 62] width 55 height 11
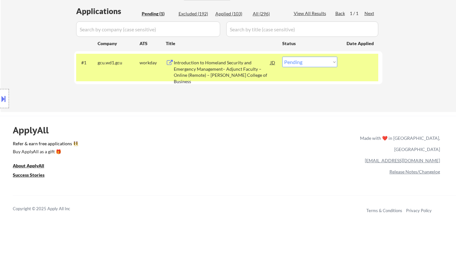
click at [195, 68] on div "Introduction to Homeland Security and Emergency Management– Adjunct Faculty – O…" at bounding box center [222, 72] width 97 height 25
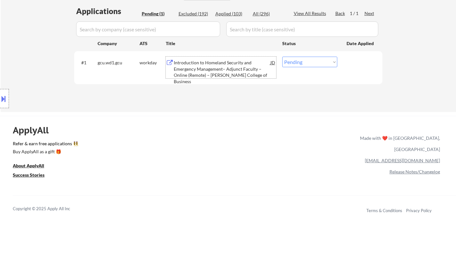
click at [309, 64] on select "Choose an option... Pending Applied Excluded (Questions) Excluded (Expired) Exc…" at bounding box center [309, 62] width 55 height 11
select select ""excluded__other_""
click at [282, 57] on select "Choose an option... Pending Applied Excluded (Questions) Excluded (Expired) Exc…" at bounding box center [309, 62] width 55 height 11
